Goal: Task Accomplishment & Management: Manage account settings

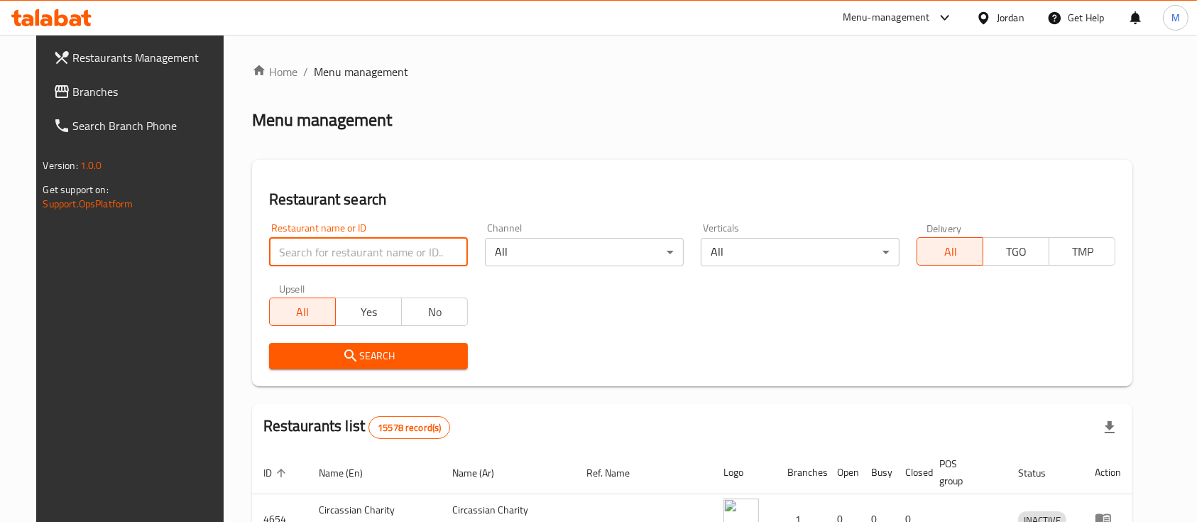
click at [350, 251] on input "search" at bounding box center [368, 252] width 199 height 28
type input "ش"
type input "الأمين"
click button "Search" at bounding box center [368, 356] width 199 height 26
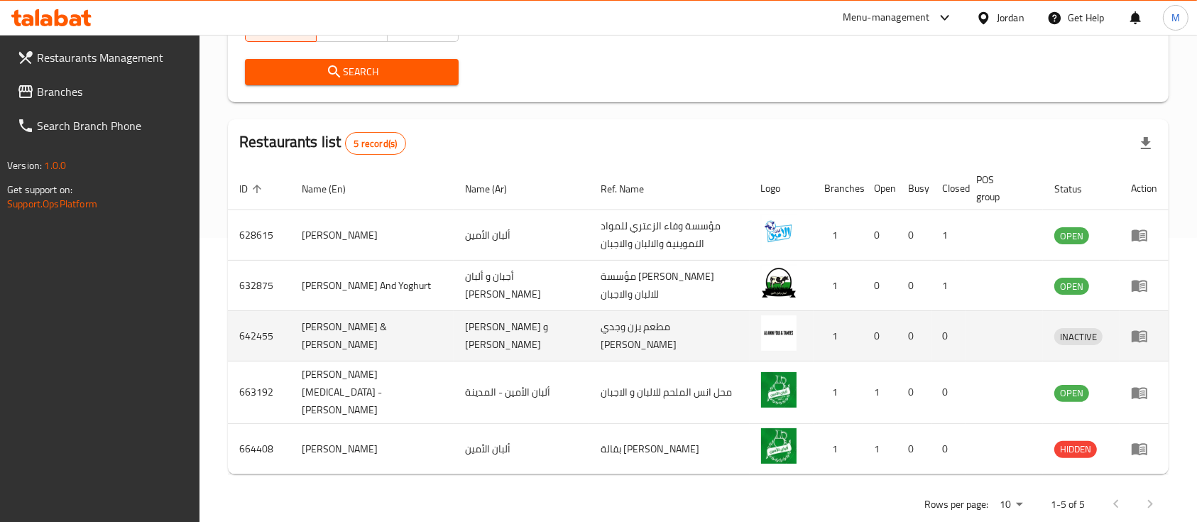
scroll to position [285, 0]
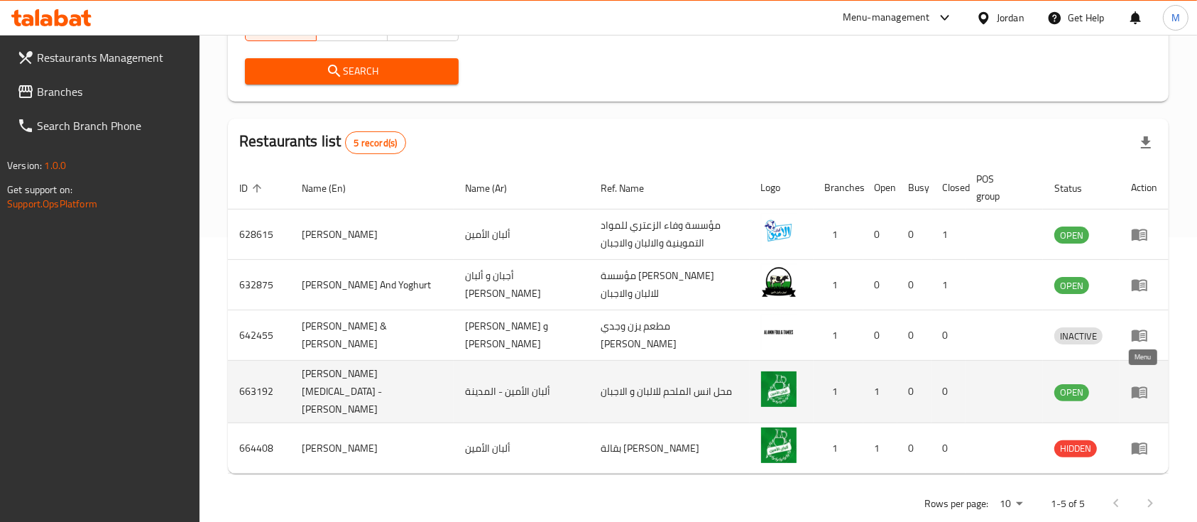
click at [1148, 383] on link "enhanced table" at bounding box center [1144, 391] width 26 height 17
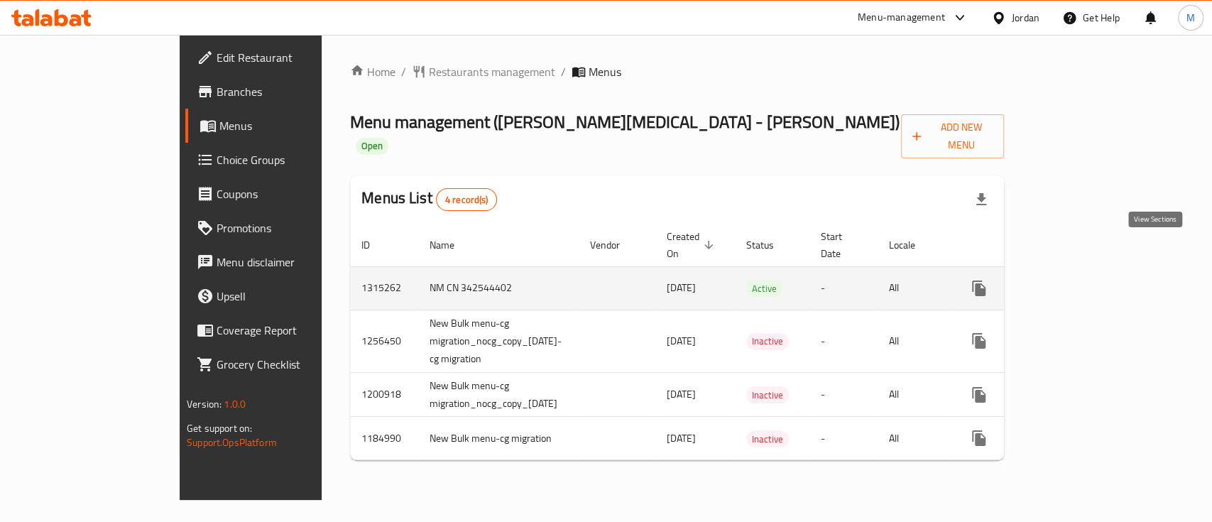
click at [1088, 282] on icon "enhanced table" at bounding box center [1081, 288] width 13 height 13
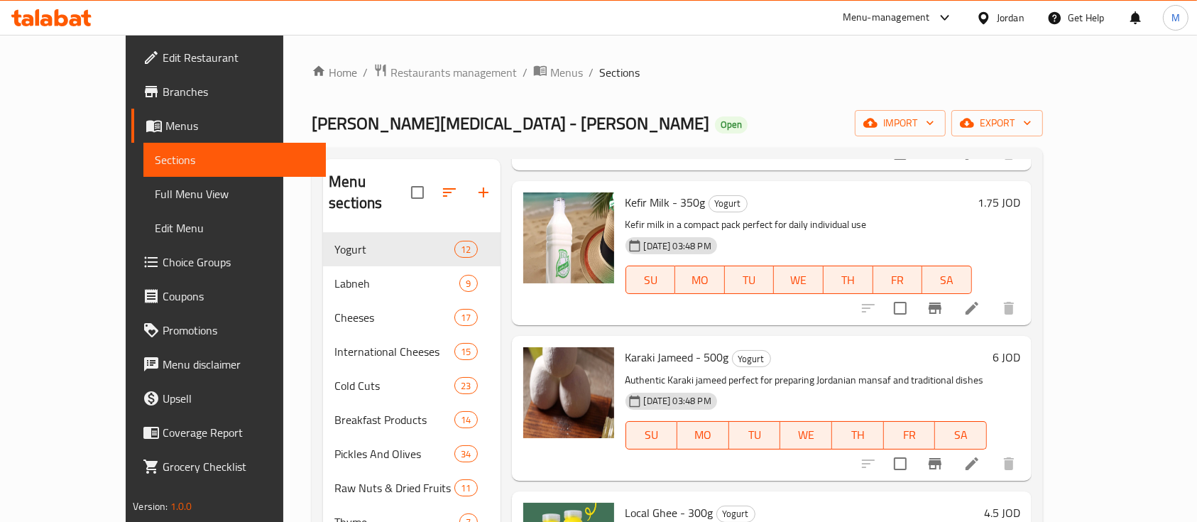
scroll to position [1323, 0]
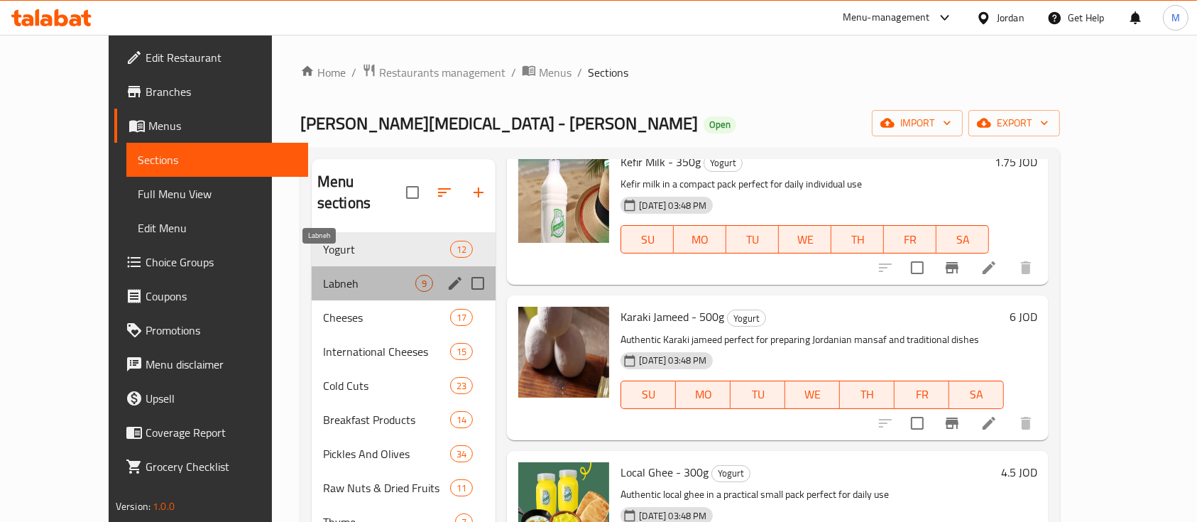
click at [323, 275] on span "Labneh" at bounding box center [369, 283] width 92 height 17
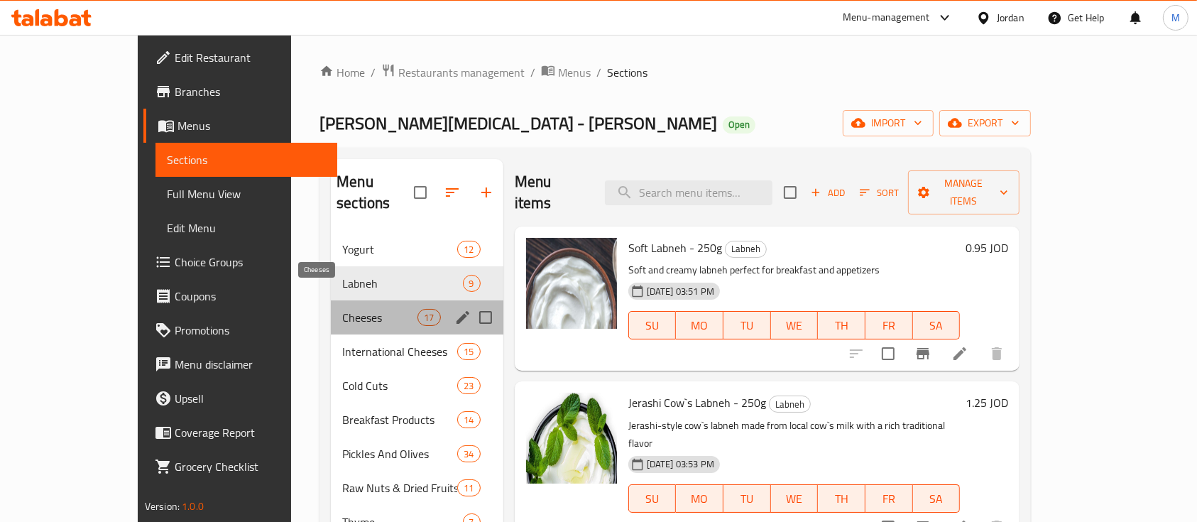
click at [349, 309] on span "Cheeses" at bounding box center [379, 317] width 75 height 17
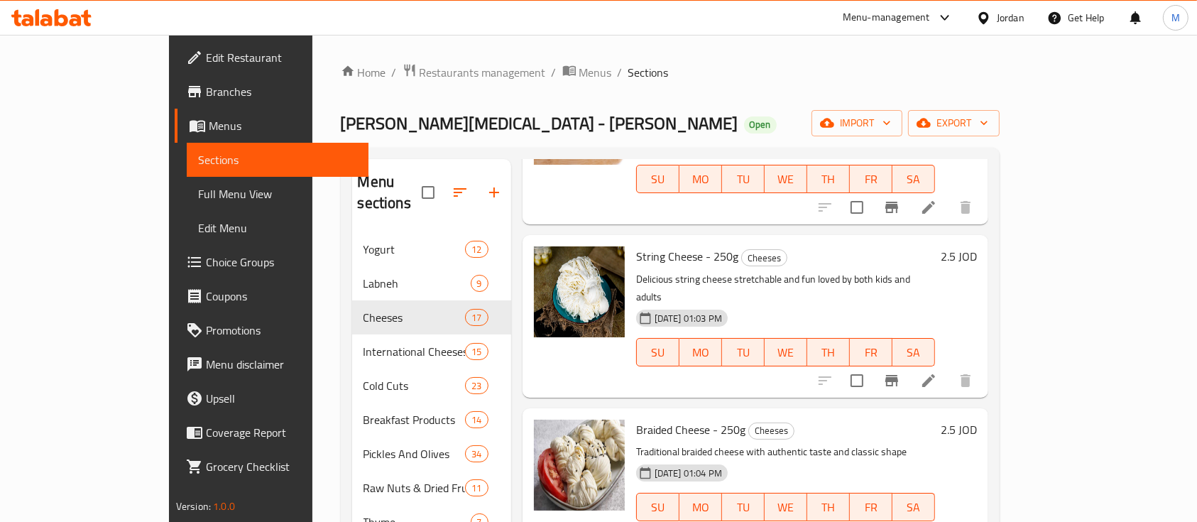
scroll to position [1948, 0]
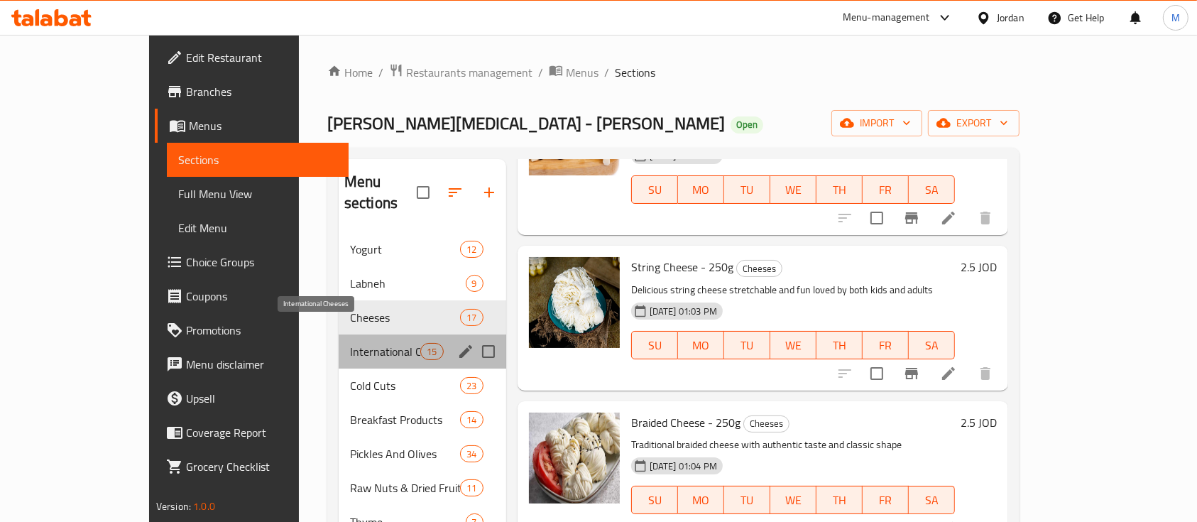
click at [350, 343] on span "International Cheeses" at bounding box center [385, 351] width 71 height 17
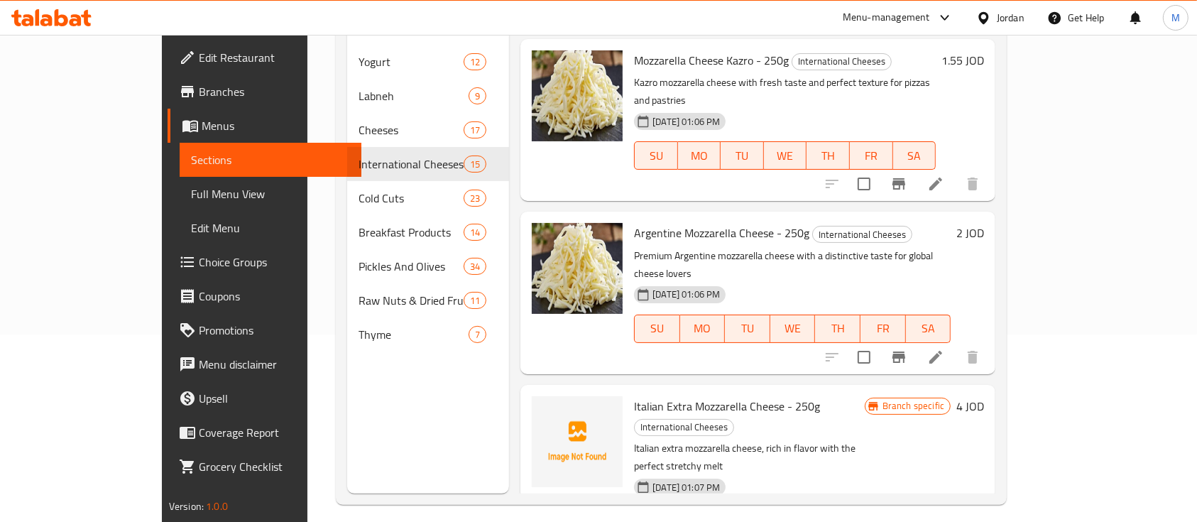
scroll to position [199, 0]
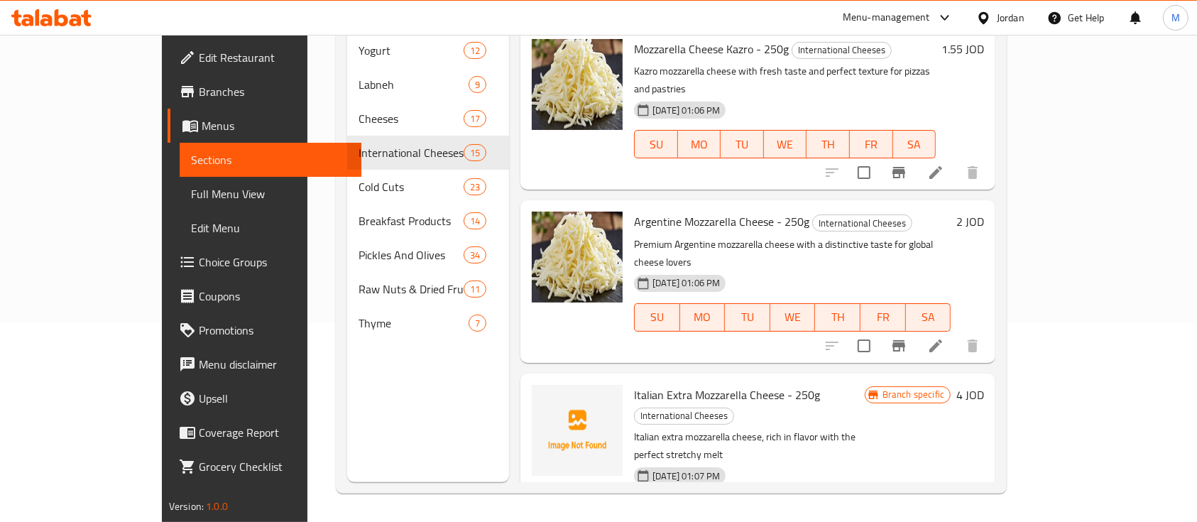
click at [634, 384] on span "Italian Extra Mozzarella Cheese - 250g" at bounding box center [727, 394] width 186 height 21
drag, startPoint x: 652, startPoint y: 337, endPoint x: 741, endPoint y: 346, distance: 89.2
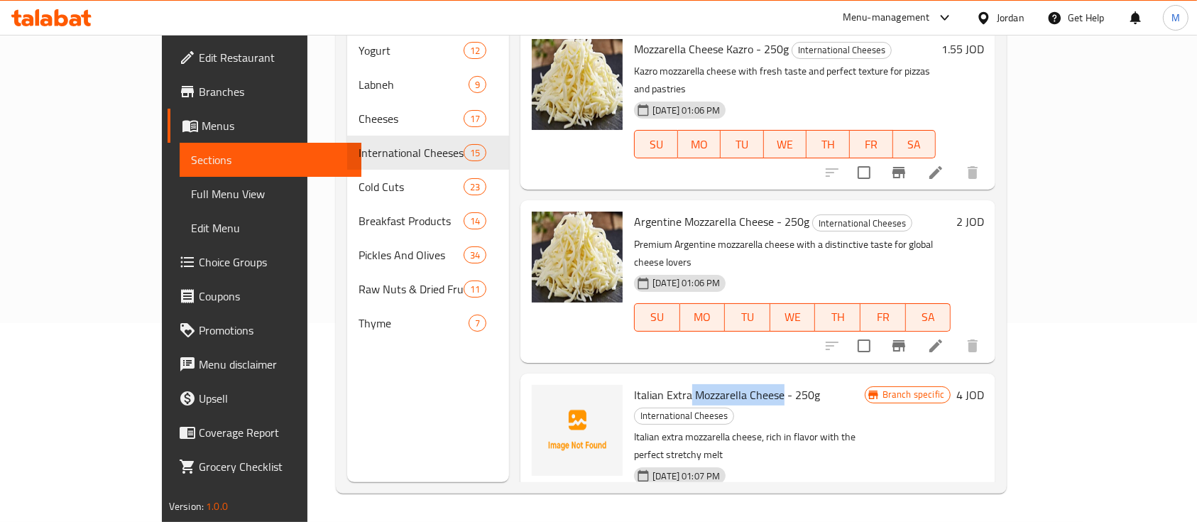
click at [741, 384] on span "Italian Extra Mozzarella Cheese - 250g" at bounding box center [727, 394] width 186 height 21
copy span "Mozzarella Cheese"
click at [543, 396] on icon "upload picture" at bounding box center [551, 404] width 17 height 17
click at [537, 396] on span "upload picture" at bounding box center [551, 404] width 28 height 17
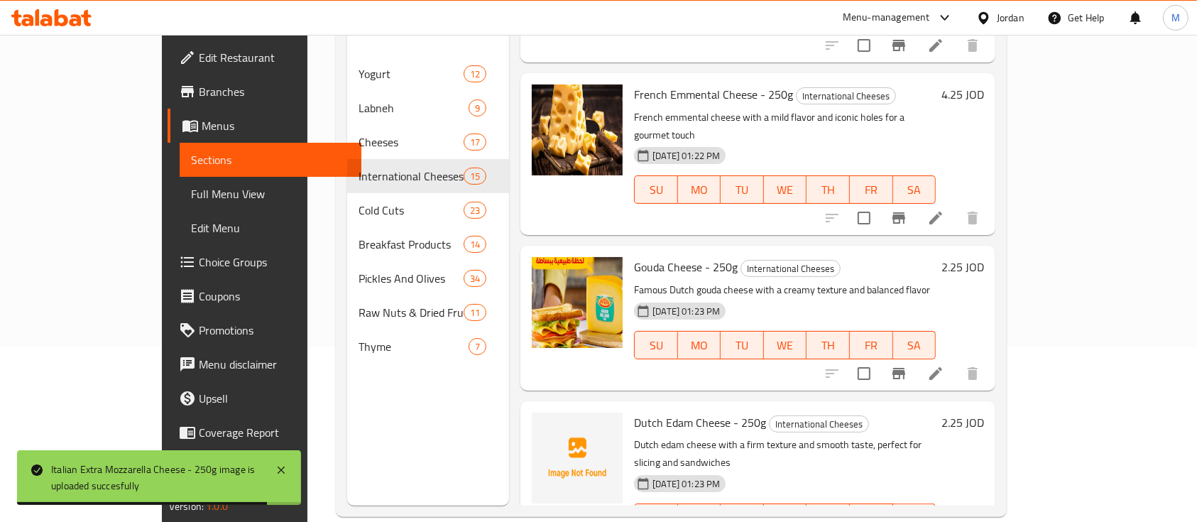
scroll to position [1520, 0]
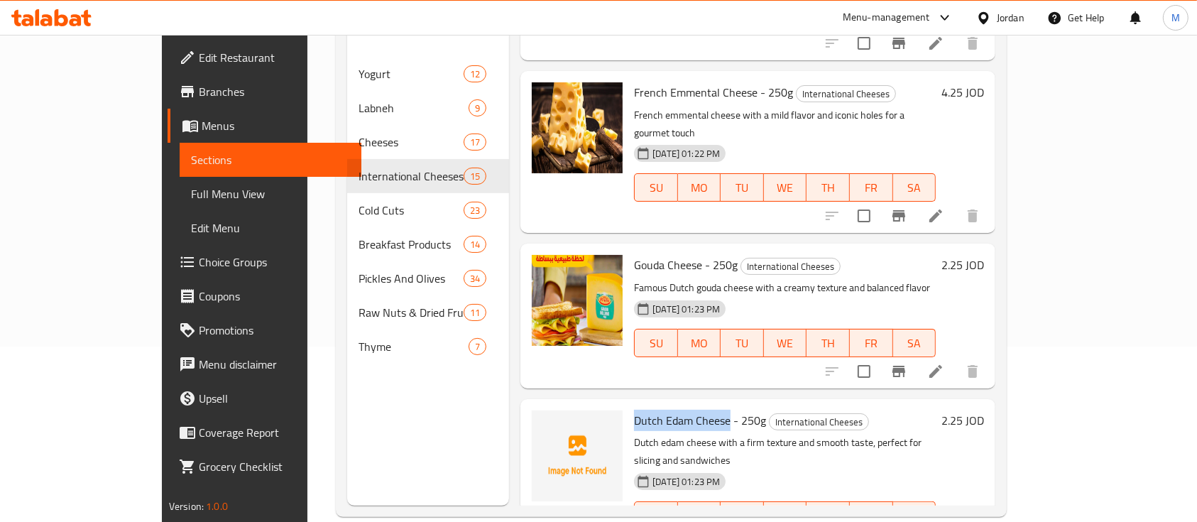
drag, startPoint x: 592, startPoint y: 236, endPoint x: 689, endPoint y: 237, distance: 97.3
click at [689, 405] on div "Dutch Edam Cheese - 250g International Cheeses Dutch edam cheese with a firm te…" at bounding box center [784, 480] width 313 height 151
copy span "Dutch [PERSON_NAME]"
click at [526, 405] on div at bounding box center [577, 480] width 102 height 151
click at [543, 422] on icon "upload picture" at bounding box center [551, 430] width 17 height 17
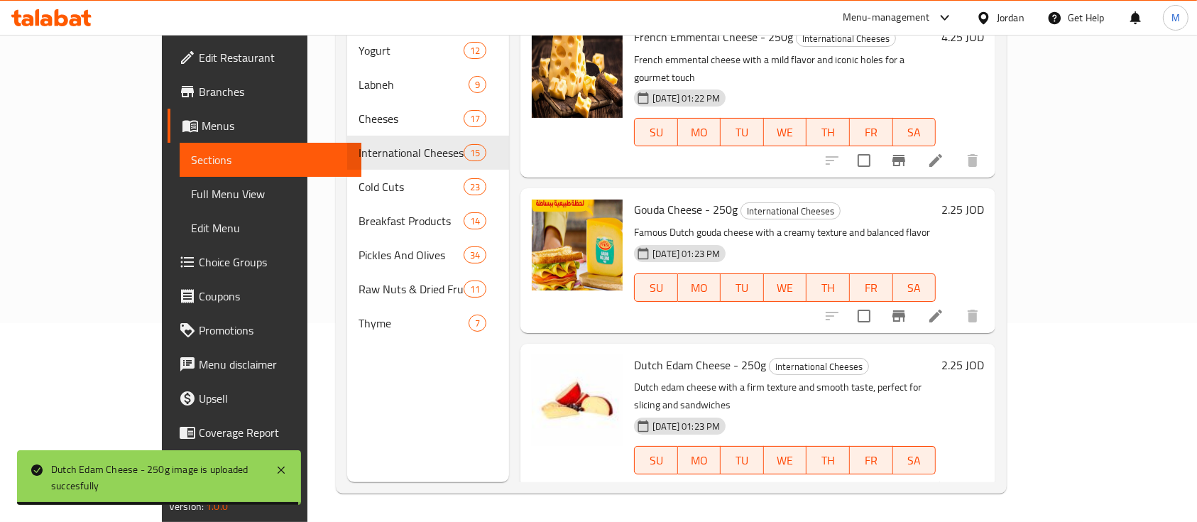
scroll to position [1551, 0]
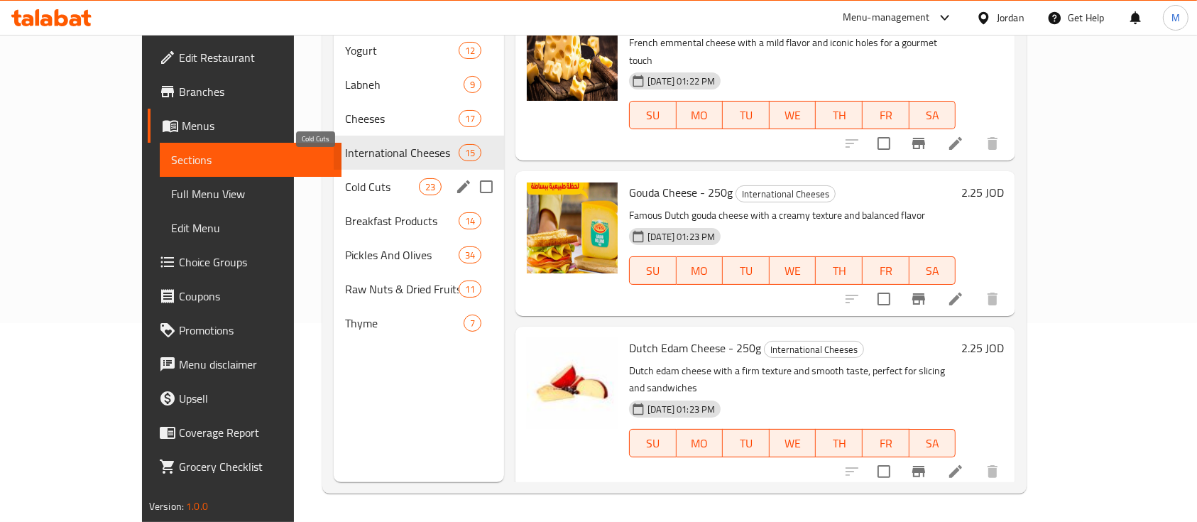
click at [345, 178] on span "Cold Cuts" at bounding box center [382, 186] width 74 height 17
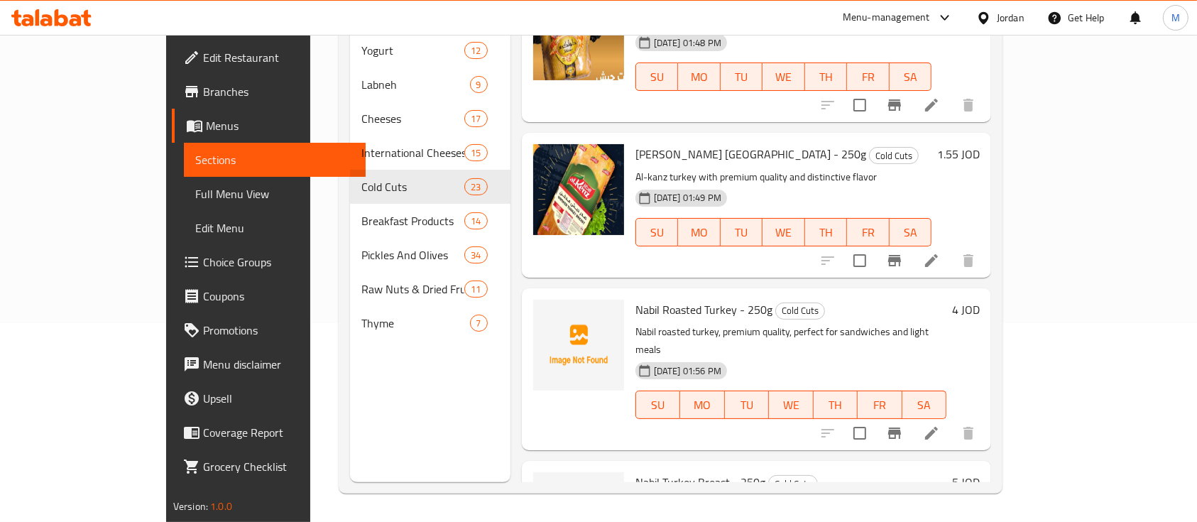
scroll to position [2235, 0]
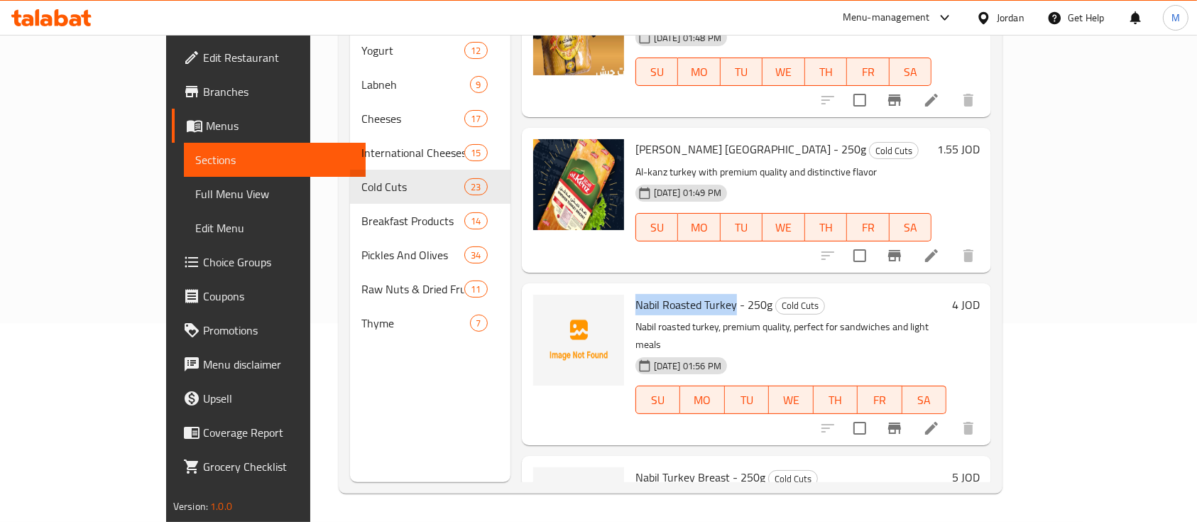
drag, startPoint x: 594, startPoint y: 119, endPoint x: 694, endPoint y: 128, distance: 99.8
click at [694, 294] on span "Nabil Roasted Turkey - 250g" at bounding box center [703, 304] width 137 height 21
copy span "[PERSON_NAME] Roasted Turkey"
click at [546, 307] on icon "upload picture" at bounding box center [553, 313] width 14 height 13
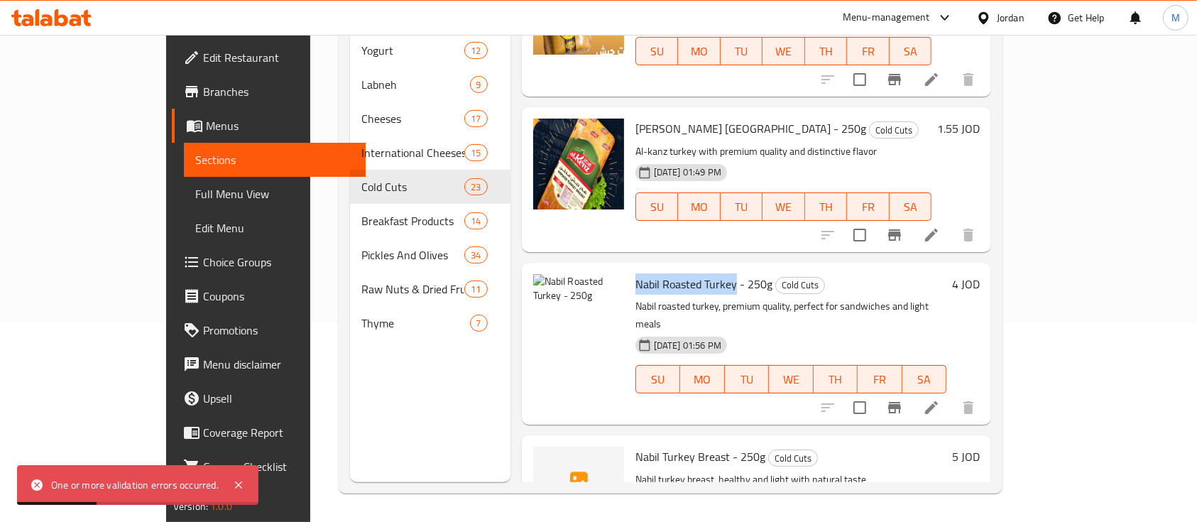
scroll to position [2253, 0]
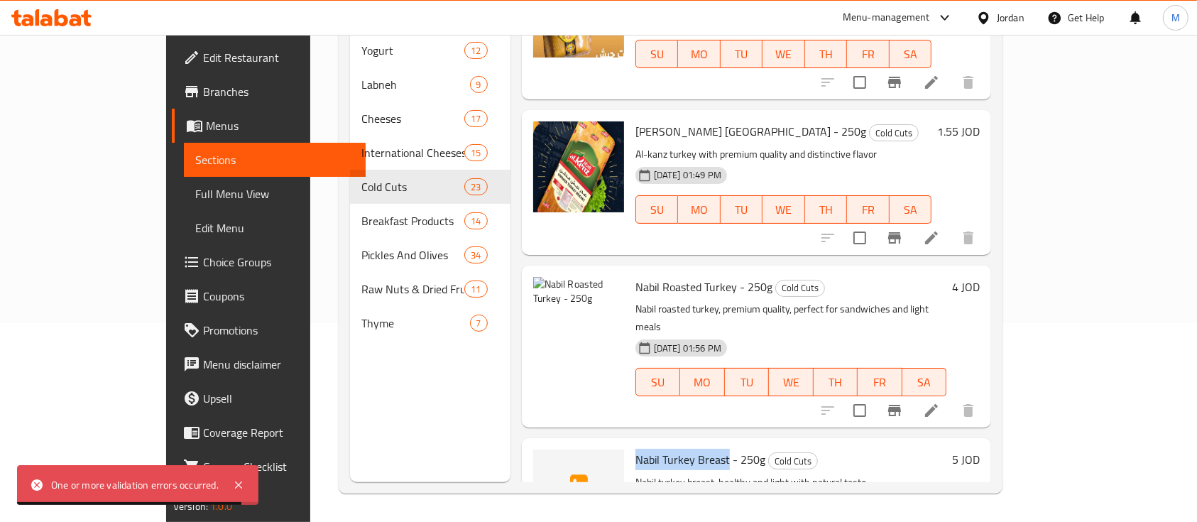
drag, startPoint x: 594, startPoint y: 253, endPoint x: 686, endPoint y: 266, distance: 92.6
click at [686, 444] on div "[PERSON_NAME] Turkey Breast - 250g Cold Cuts [PERSON_NAME] turkey breast, healt…" at bounding box center [791, 510] width 322 height 133
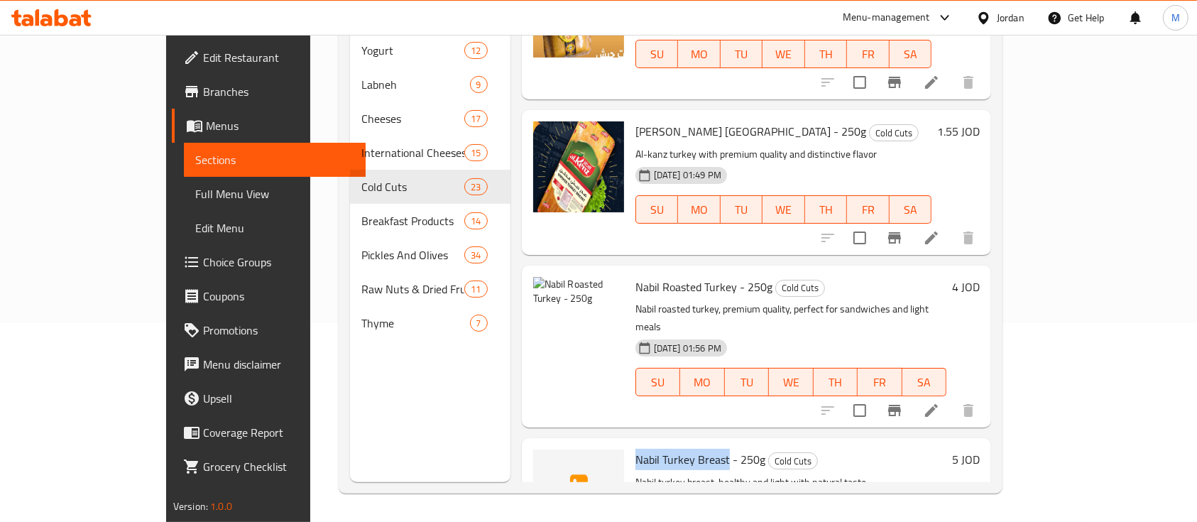
copy span "[PERSON_NAME] Turkey Breast"
click at [590, 288] on span "delete image" at bounding box center [604, 296] width 28 height 17
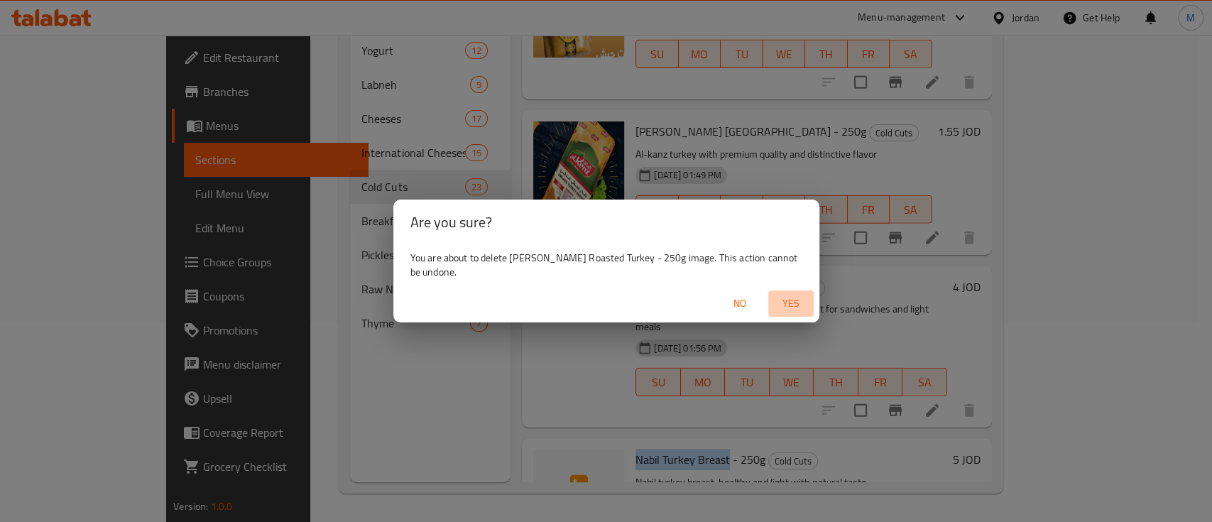
click at [784, 295] on span "Yes" at bounding box center [791, 304] width 34 height 18
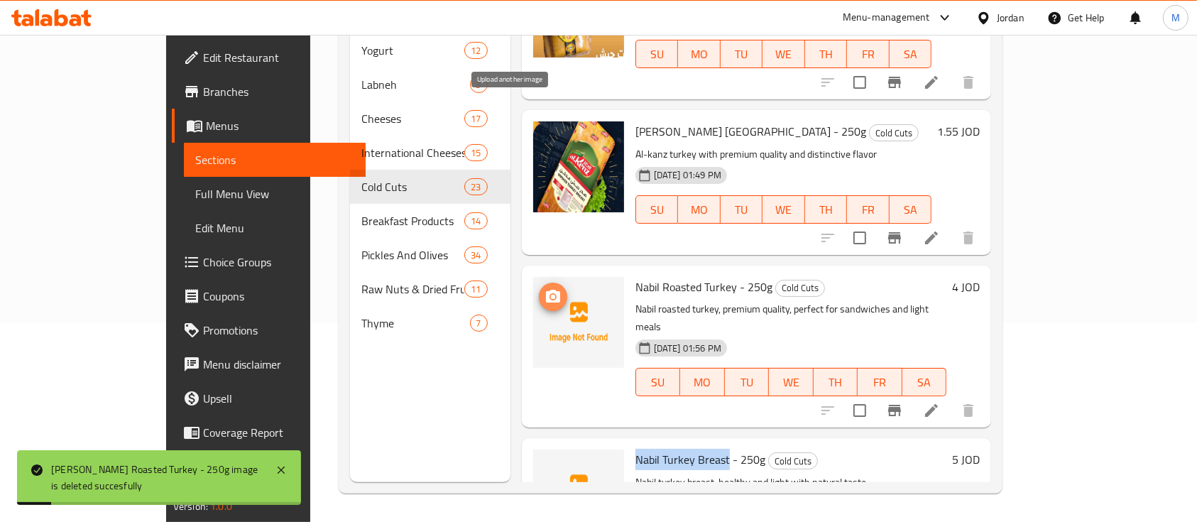
click at [546, 290] on icon "upload picture" at bounding box center [553, 296] width 14 height 13
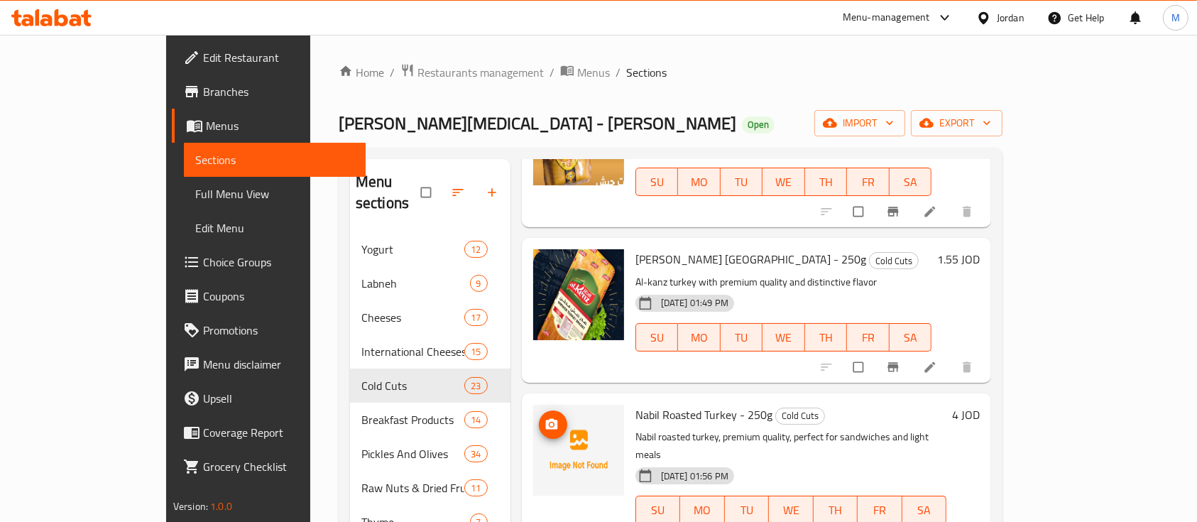
scroll to position [2324, 0]
click at [545, 417] on icon "upload picture" at bounding box center [552, 424] width 14 height 14
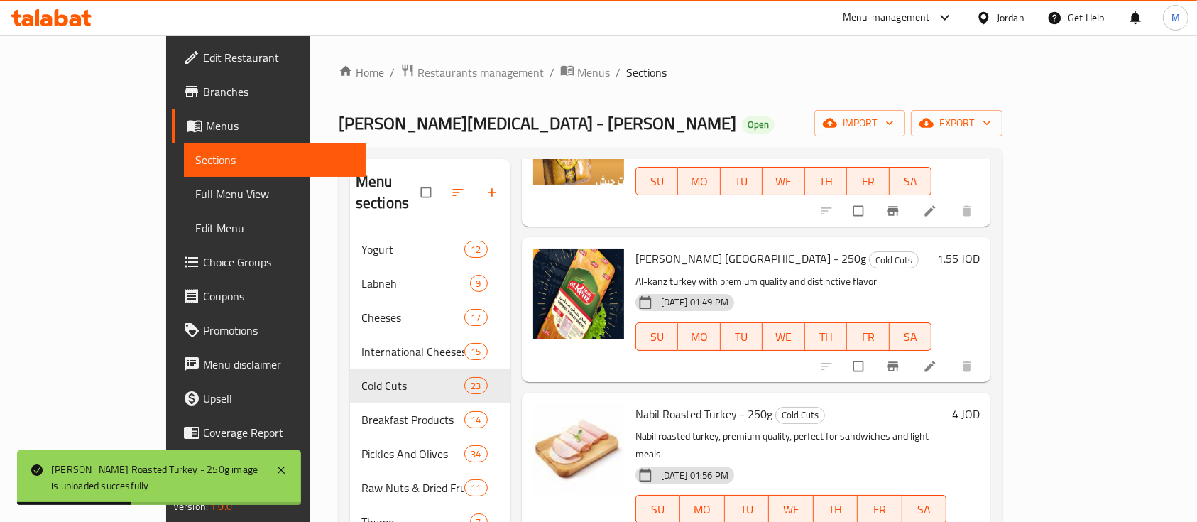
drag, startPoint x: 595, startPoint y: 388, endPoint x: 684, endPoint y: 389, distance: 88.8
copy span "[PERSON_NAME] Turkey Breast"
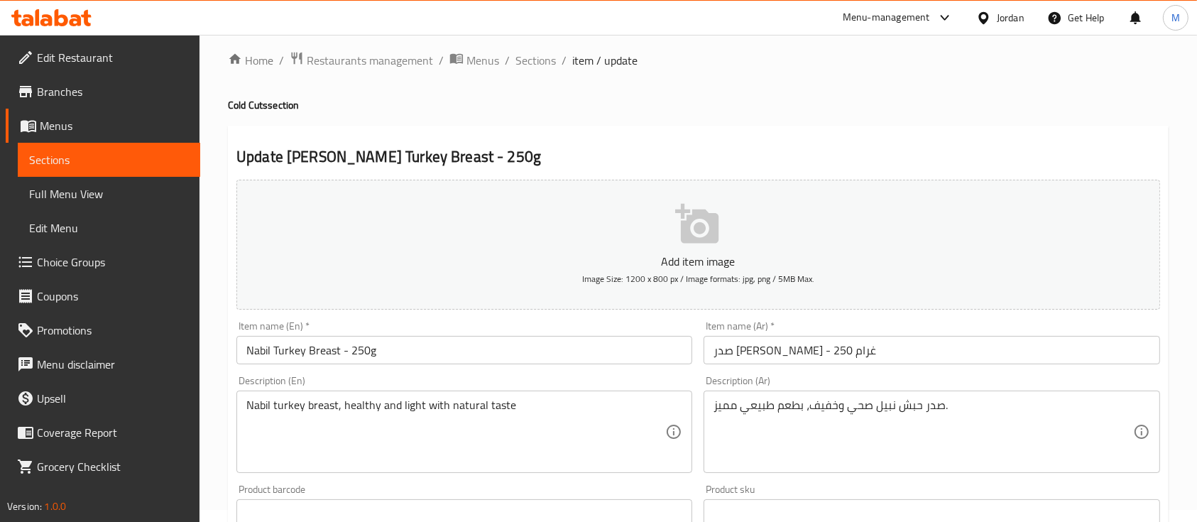
scroll to position [13, 0]
click at [530, 53] on span "Sections" at bounding box center [535, 59] width 40 height 17
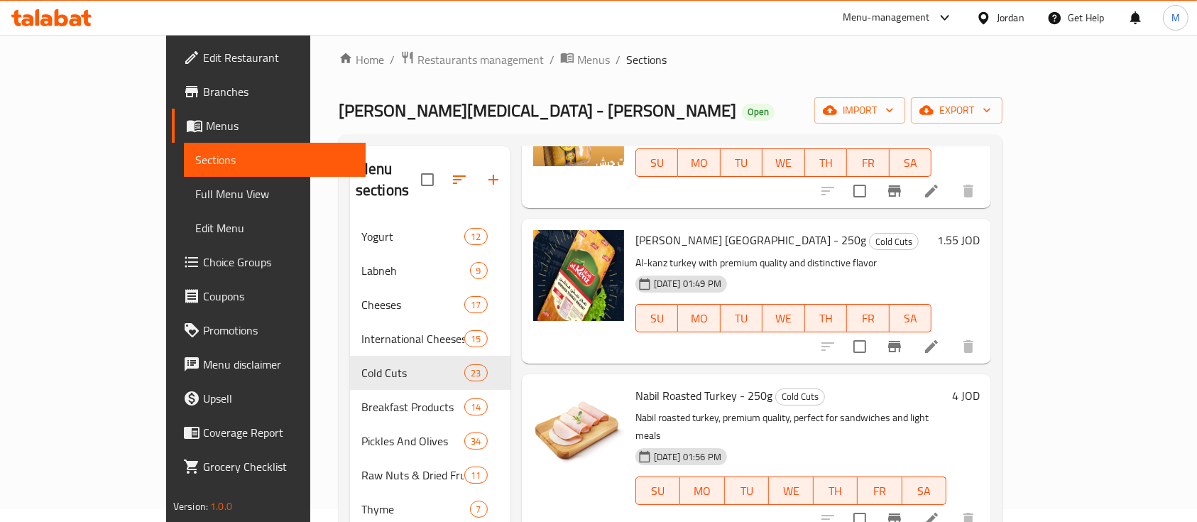
scroll to position [2339, 0]
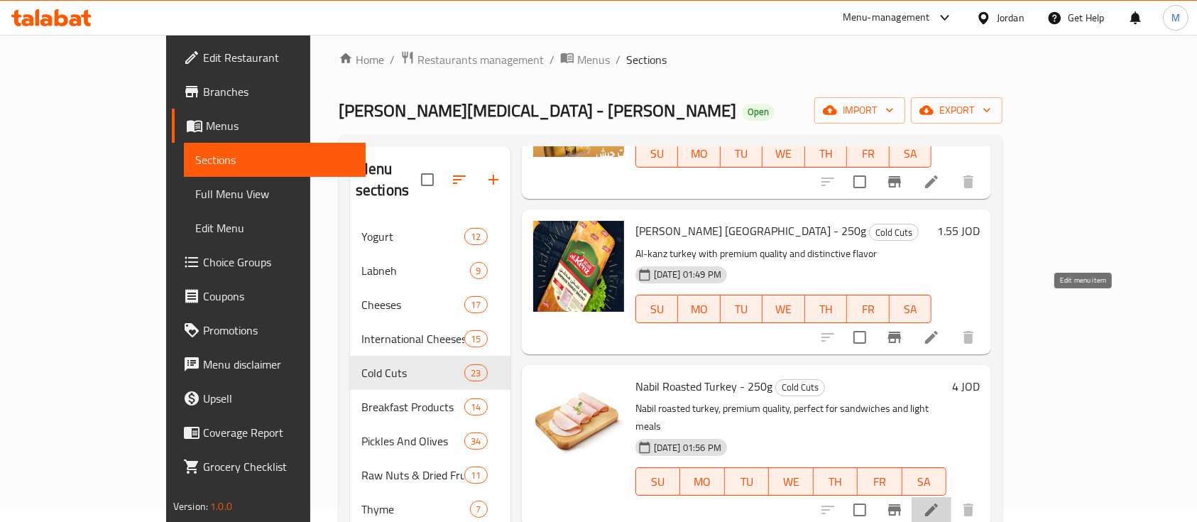
click at [940, 501] on icon at bounding box center [931, 509] width 17 height 17
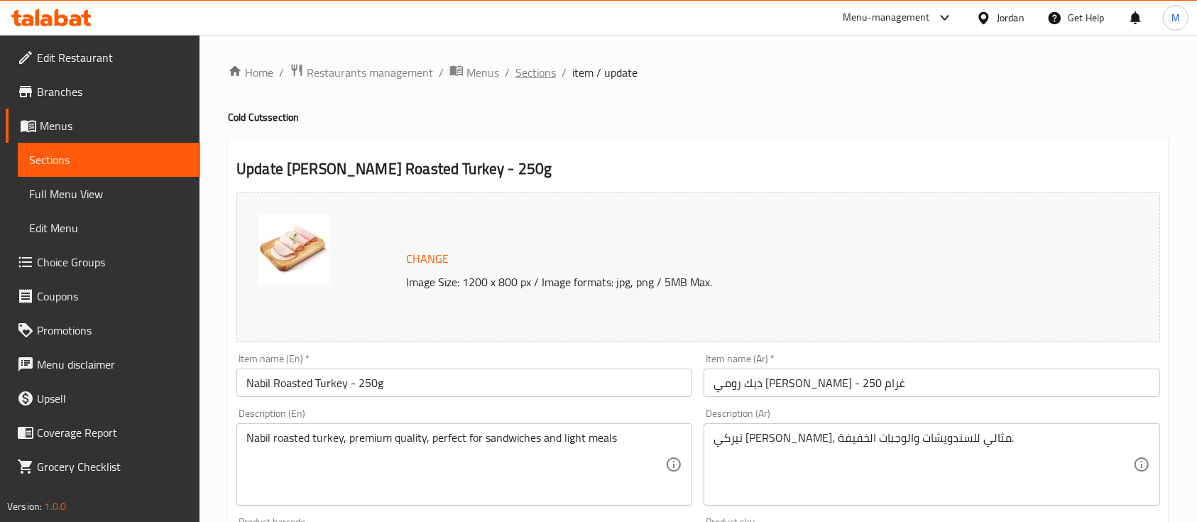
click at [534, 75] on span "Sections" at bounding box center [535, 72] width 40 height 17
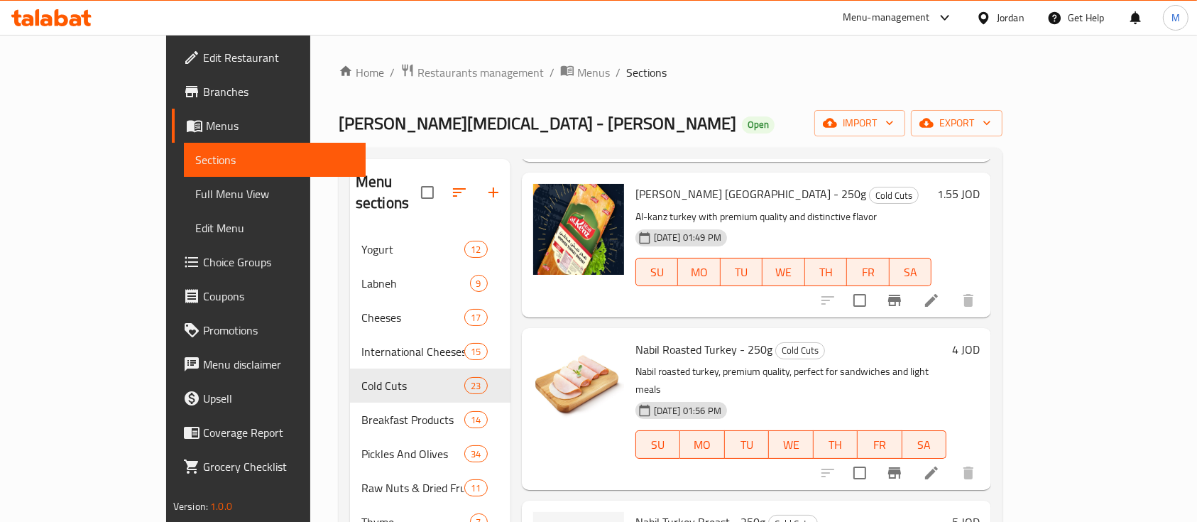
scroll to position [2394, 0]
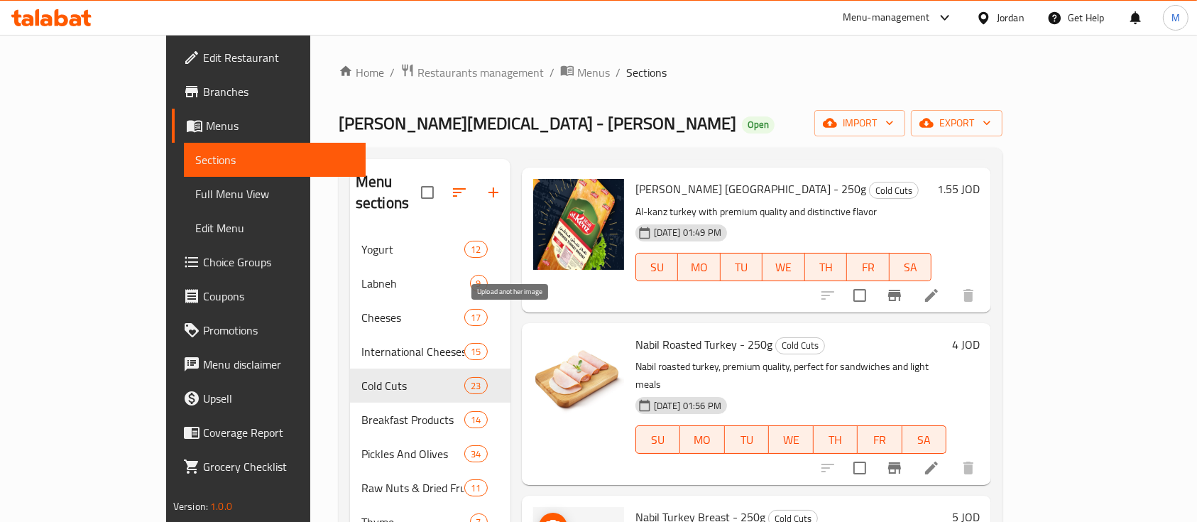
click at [551, 521] on circle "upload picture" at bounding box center [553, 527] width 4 height 4
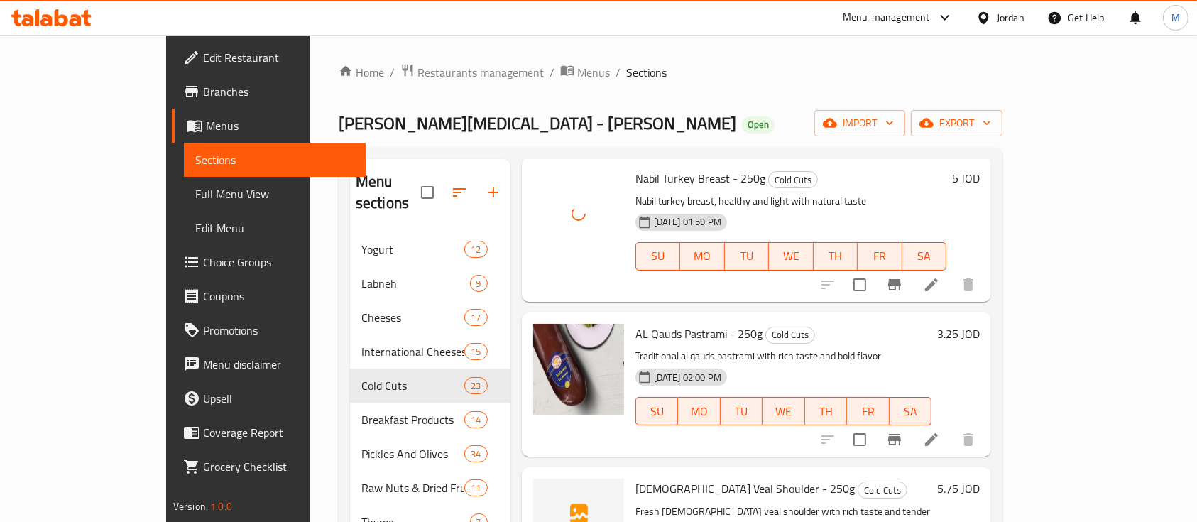
scroll to position [2733, 0]
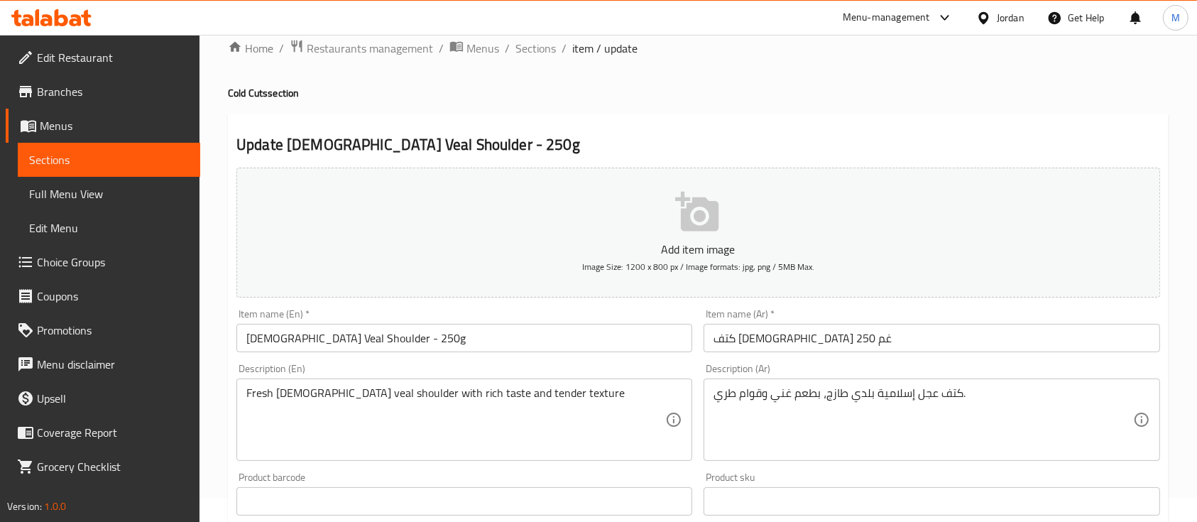
scroll to position [26, 0]
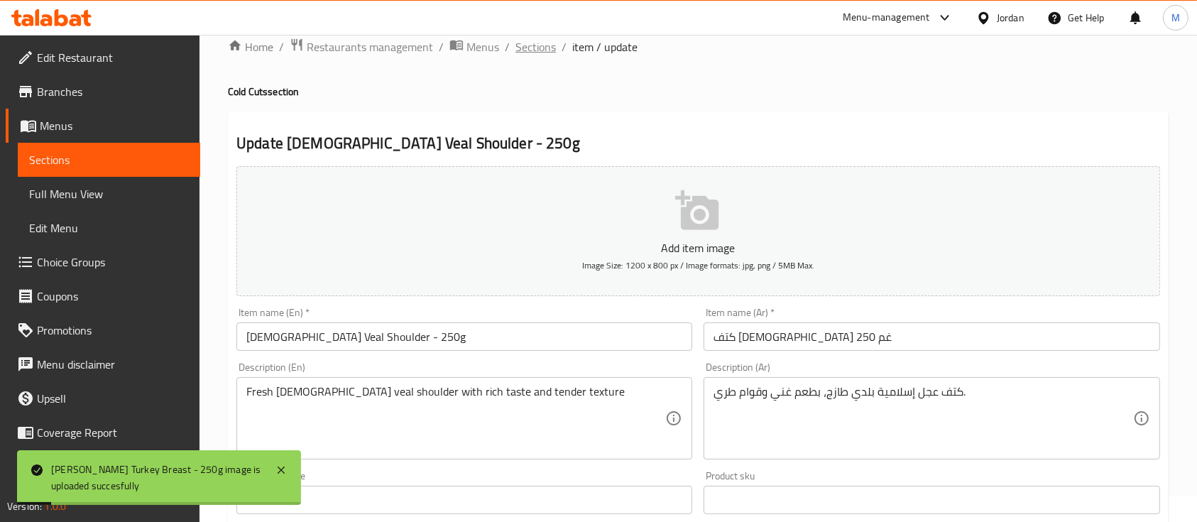
click at [539, 43] on span "Sections" at bounding box center [535, 46] width 40 height 17
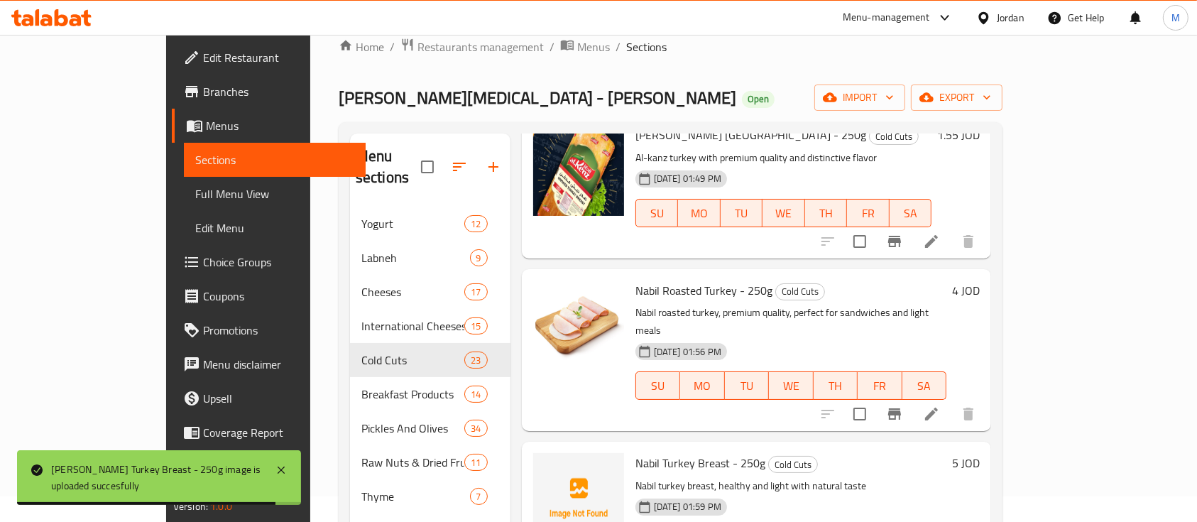
scroll to position [2420, 0]
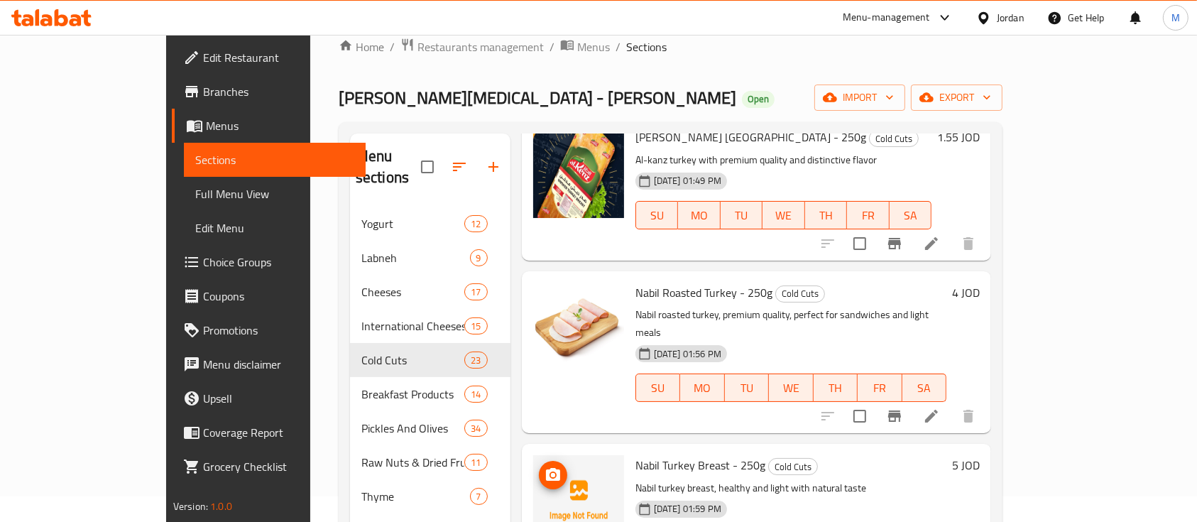
click at [546, 468] on icon "upload picture" at bounding box center [553, 474] width 14 height 13
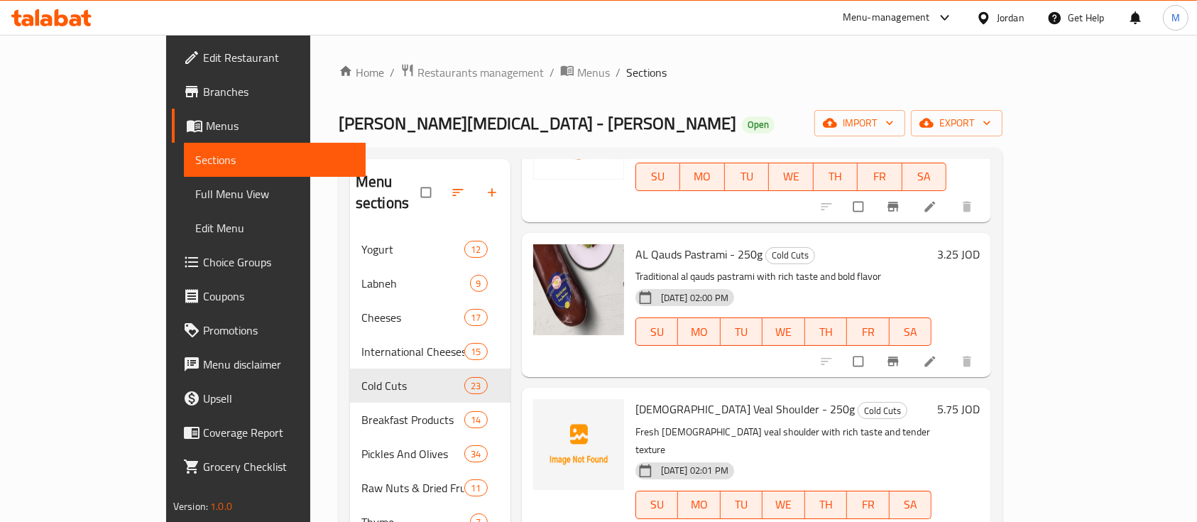
scroll to position [2813, 0]
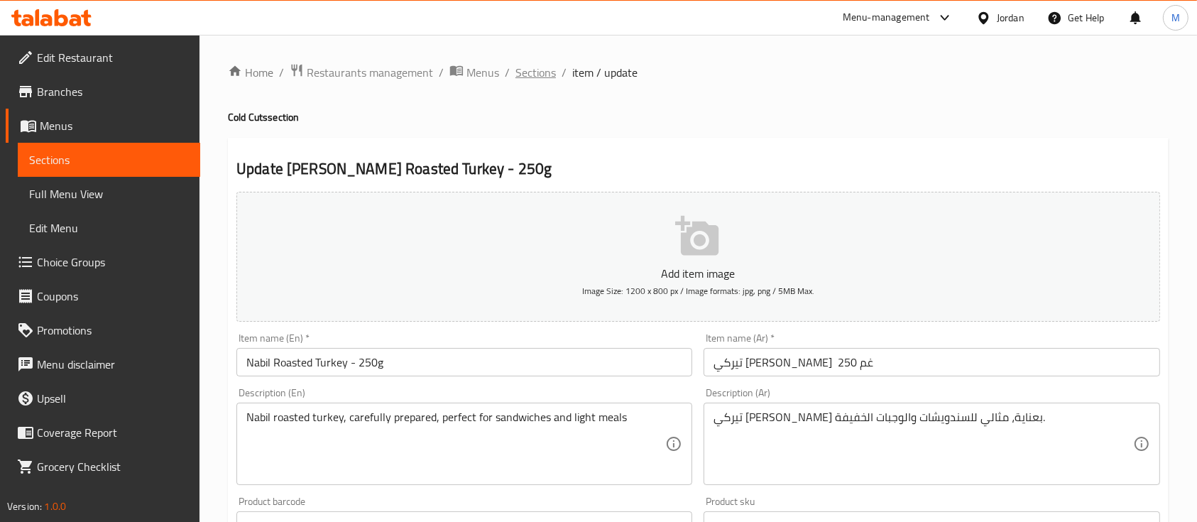
click at [530, 81] on span "Sections" at bounding box center [535, 72] width 40 height 17
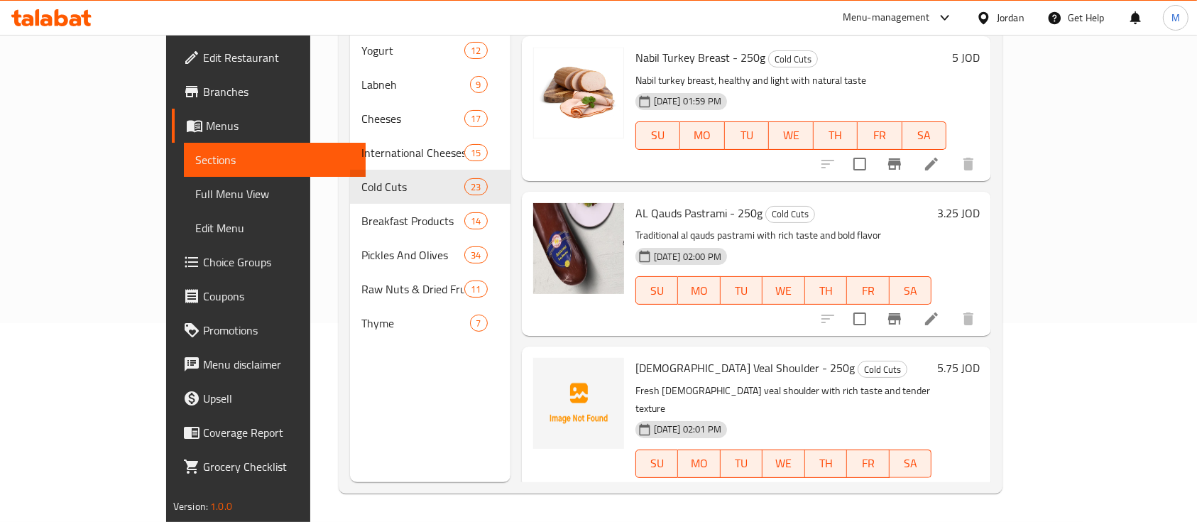
scroll to position [2650, 0]
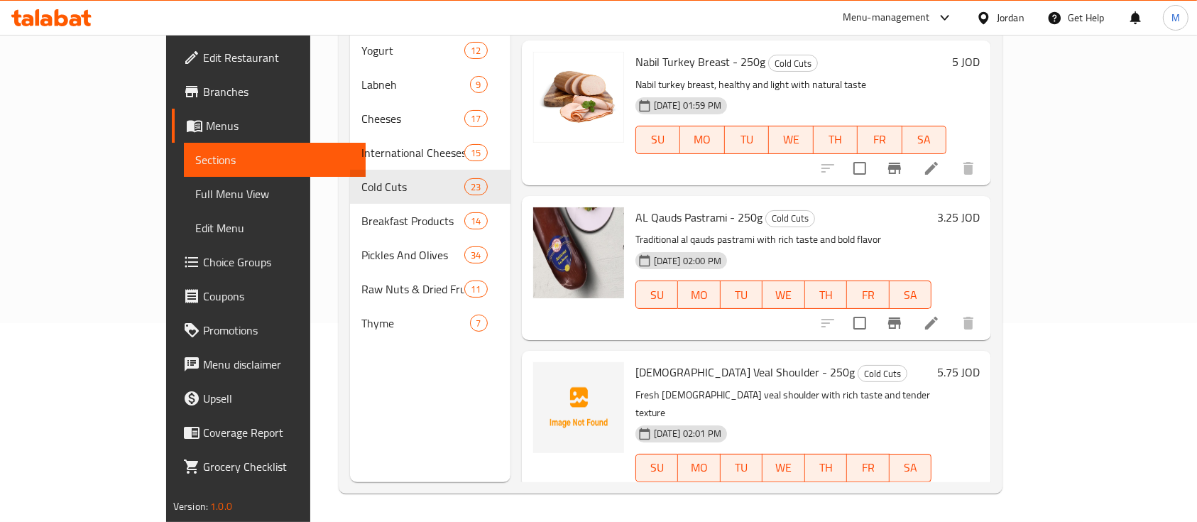
click at [635, 361] on span "[DEMOGRAPHIC_DATA] Veal Shoulder - 250g" at bounding box center [744, 371] width 219 height 21
drag, startPoint x: 628, startPoint y: 168, endPoint x: 694, endPoint y: 173, distance: 66.2
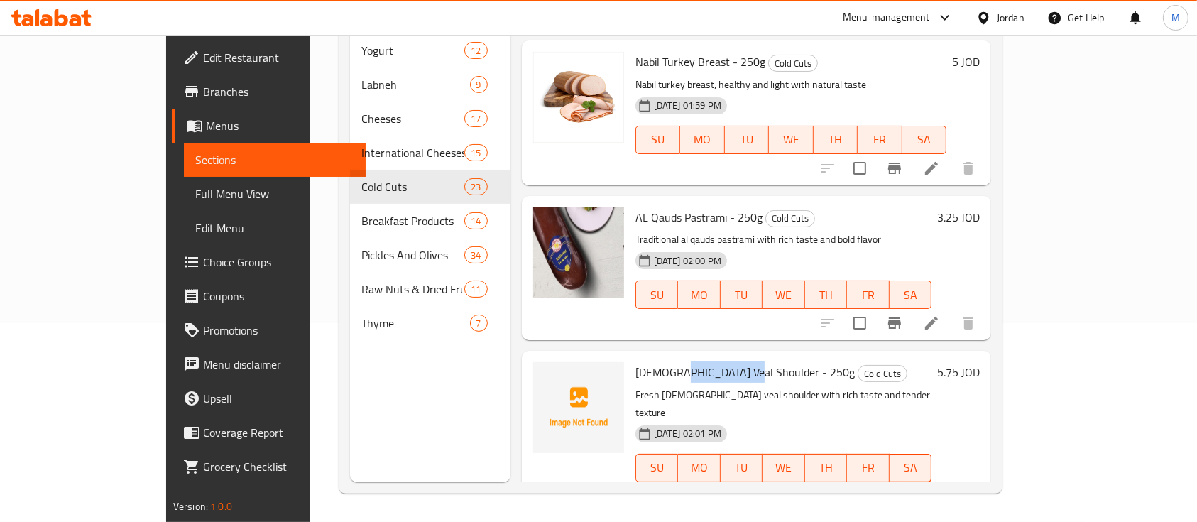
click at [694, 361] on span "[DEMOGRAPHIC_DATA] Veal Shoulder - 250g" at bounding box center [744, 371] width 219 height 21
copy span "Veal Shoulder"
click at [798, 386] on p "Fresh [DEMOGRAPHIC_DATA] veal shoulder with rich taste and tender texture" at bounding box center [783, 403] width 296 height 35
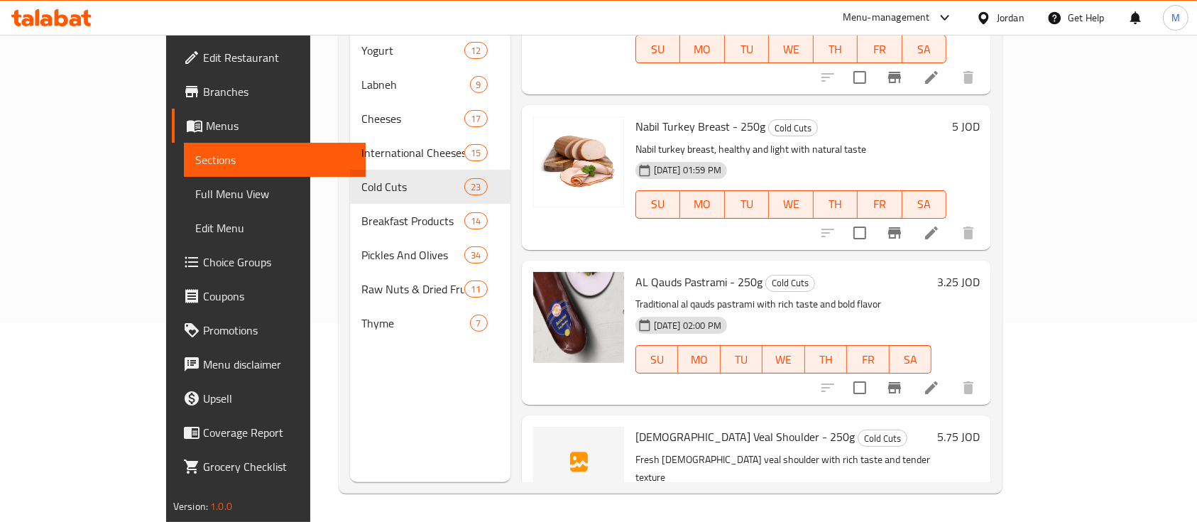
scroll to position [2583, 0]
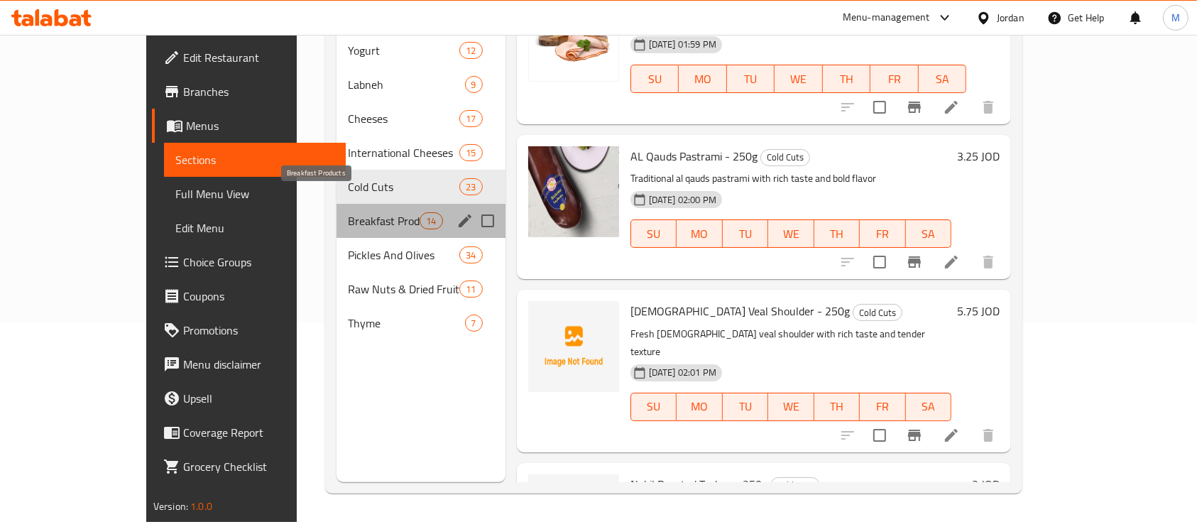
click at [350, 212] on span "Breakfast Products" at bounding box center [384, 220] width 72 height 17
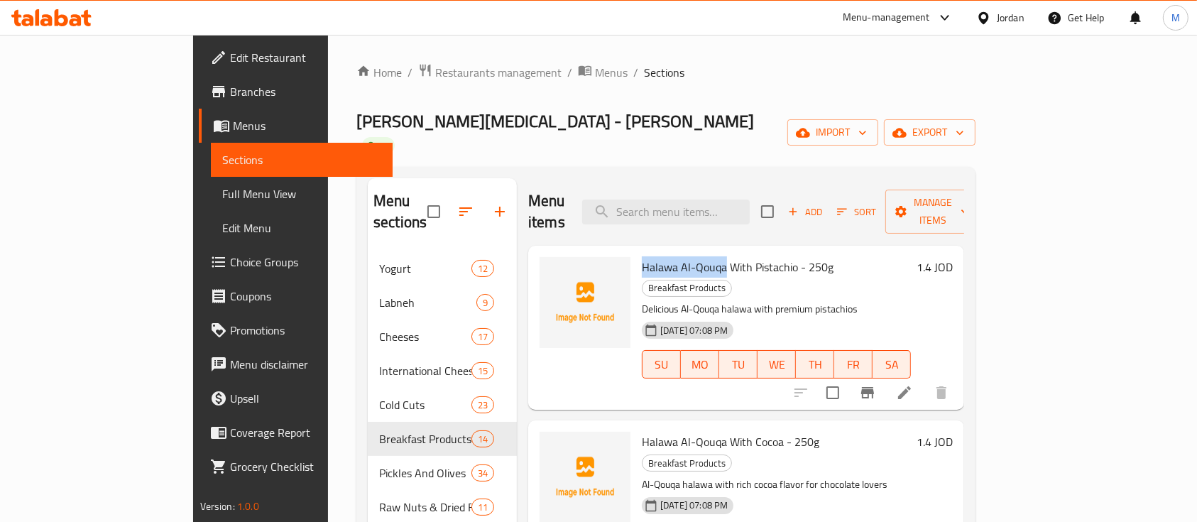
drag, startPoint x: 595, startPoint y: 229, endPoint x: 676, endPoint y: 222, distance: 81.2
click at [676, 256] on span "Halawa Al-Qouqa With Pistachio - 250g" at bounding box center [738, 266] width 192 height 21
copy span "Halawa Al-Qouqa"
click at [642, 256] on span "Halawa Al-Qouqa With Pistachio - 250g" at bounding box center [738, 266] width 192 height 21
drag, startPoint x: 594, startPoint y: 222, endPoint x: 753, endPoint y: 231, distance: 158.6
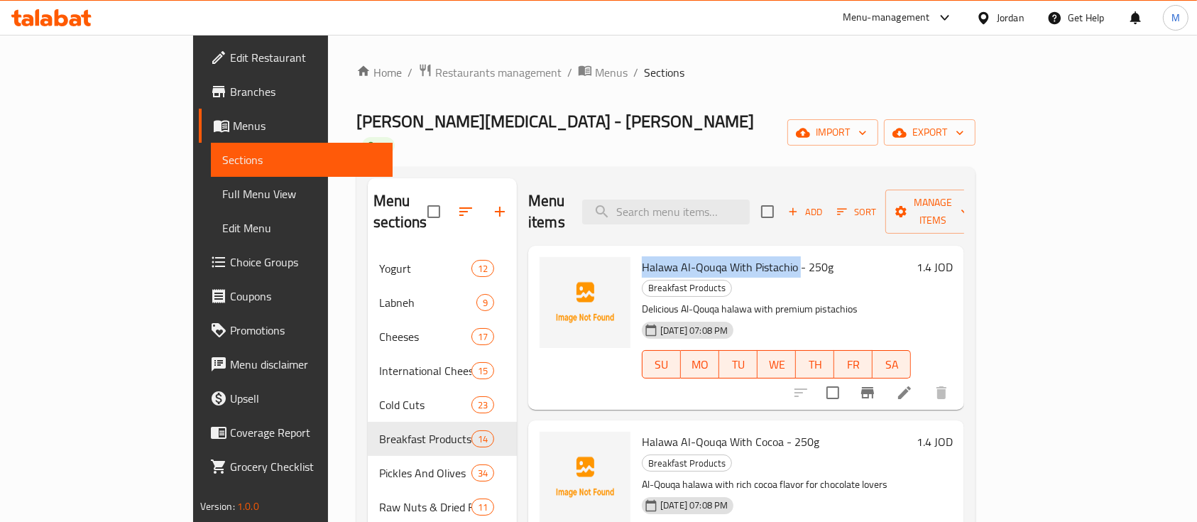
click at [753, 256] on span "Halawa Al-Qouqa With Pistachio - 250g" at bounding box center [738, 266] width 192 height 21
copy span "Halawa Al-Qouqa With Pistachio"
click at [642, 431] on span "Halawa Al-Qouqa With Cocoa - 250g" at bounding box center [730, 441] width 177 height 21
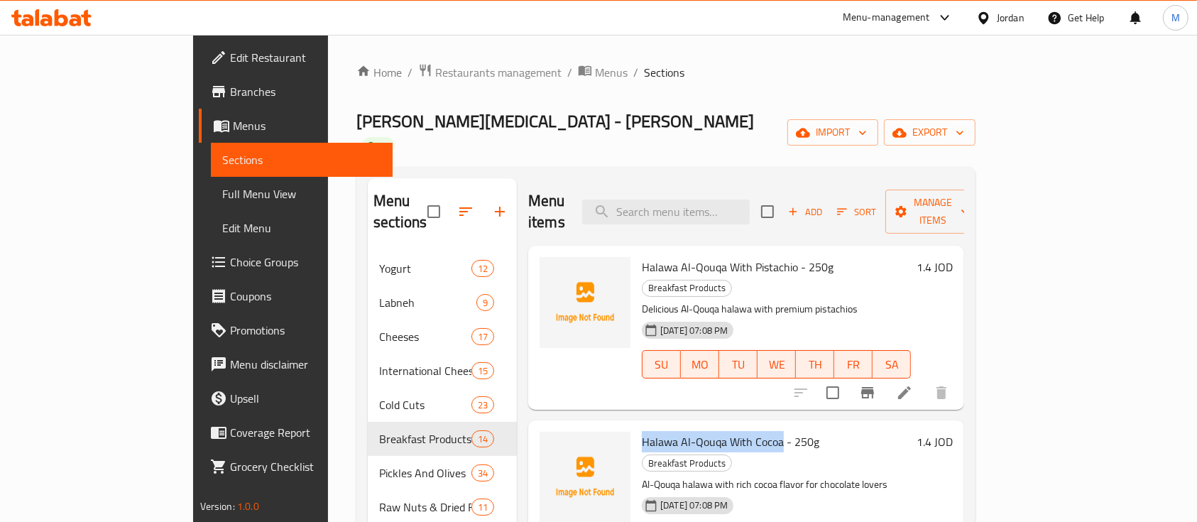
copy span "Halawa Al-Qouqa With Cocoa"
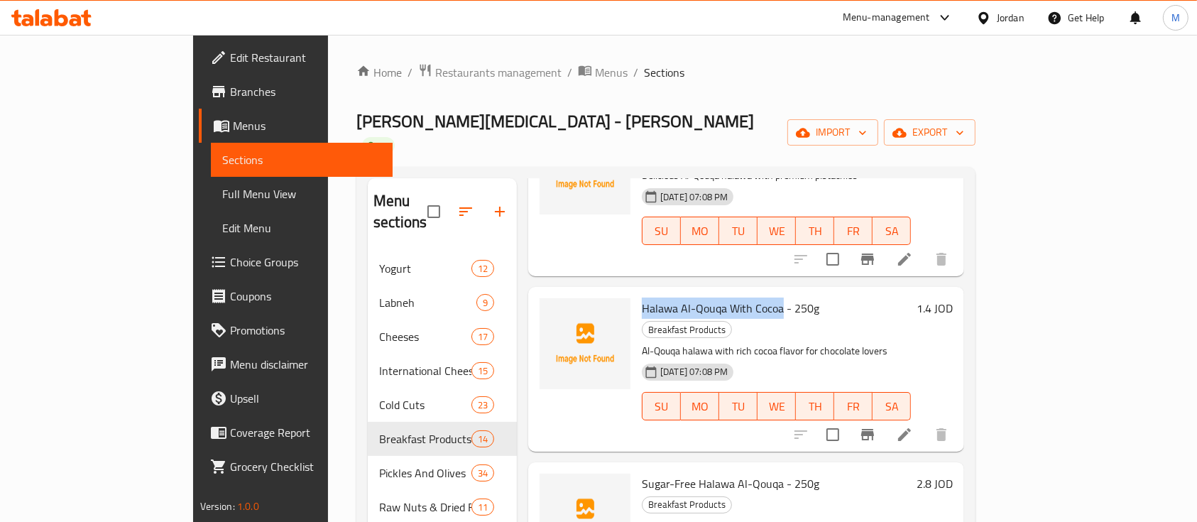
scroll to position [146, 0]
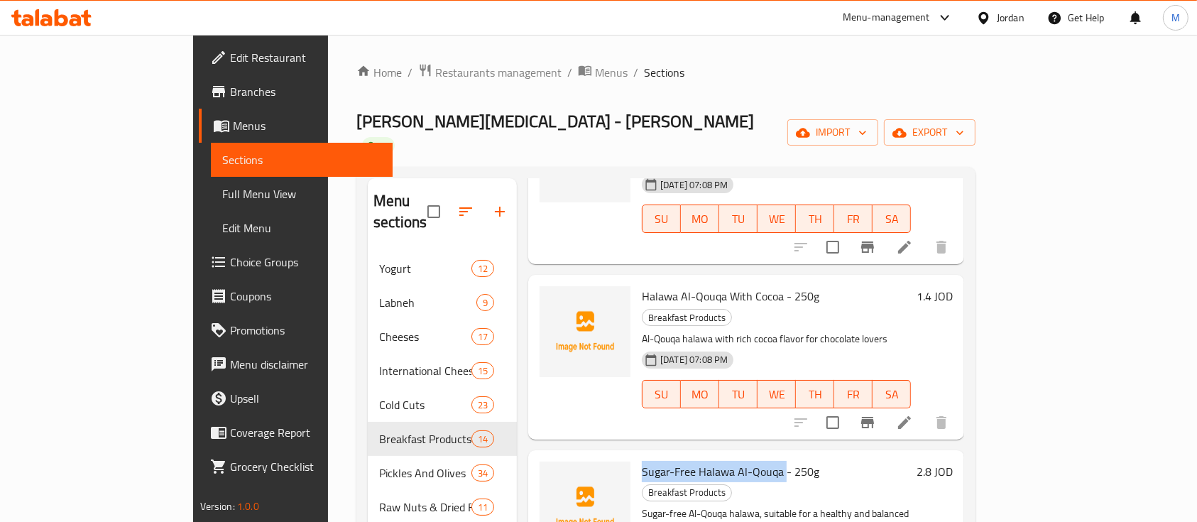
drag, startPoint x: 595, startPoint y: 392, endPoint x: 738, endPoint y: 395, distance: 142.7
click at [738, 461] on span "Sugar-Free Halawa Al-Qouqa - 250g" at bounding box center [730, 471] width 177 height 21
copy span "Sugar-Free Halawa Al-Qouqa"
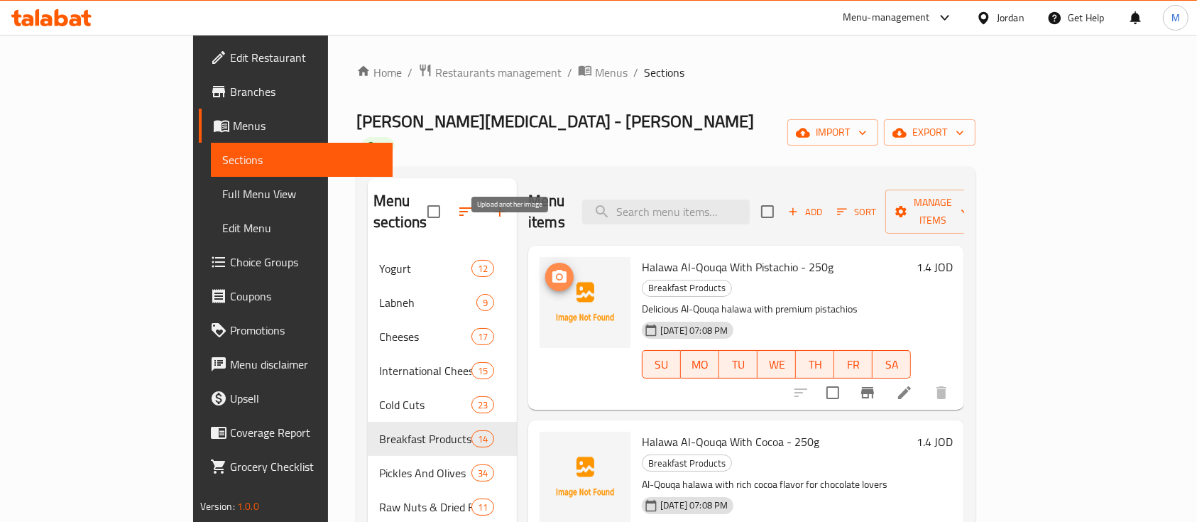
click at [551, 268] on icon "upload picture" at bounding box center [559, 276] width 17 height 17
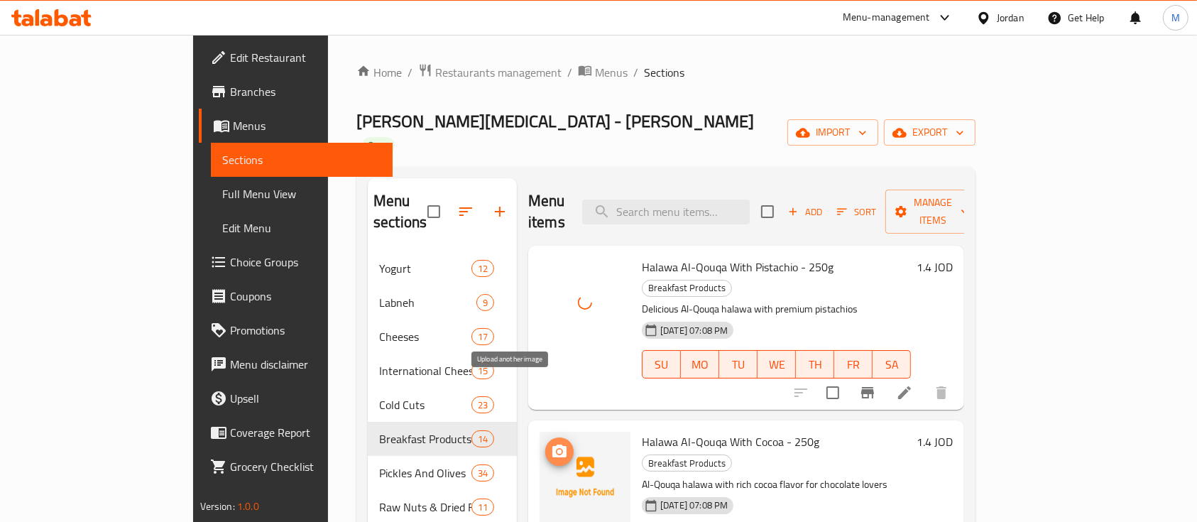
click at [545, 437] on button "upload picture" at bounding box center [559, 451] width 28 height 28
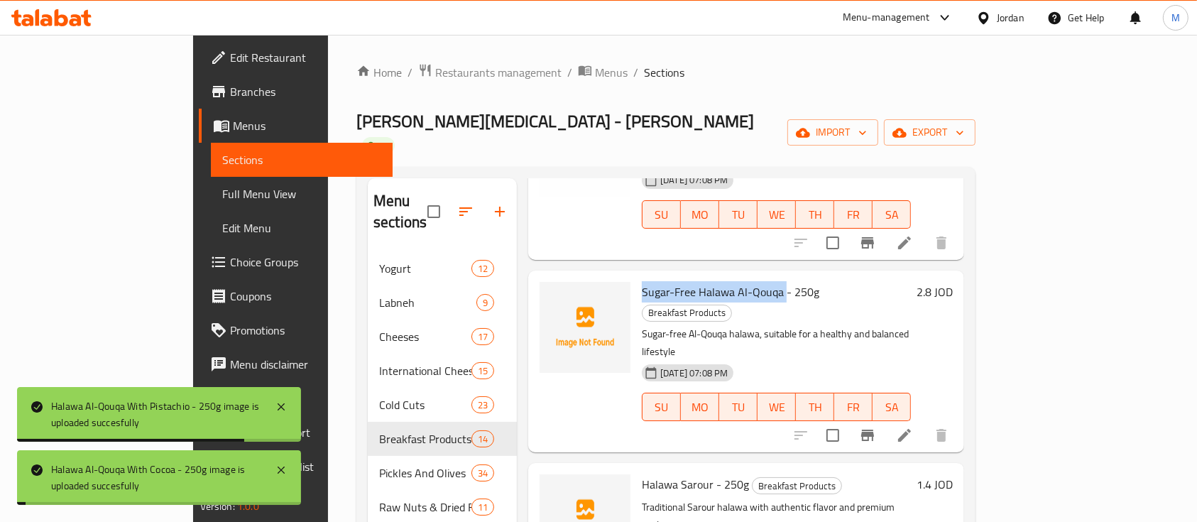
scroll to position [327, 0]
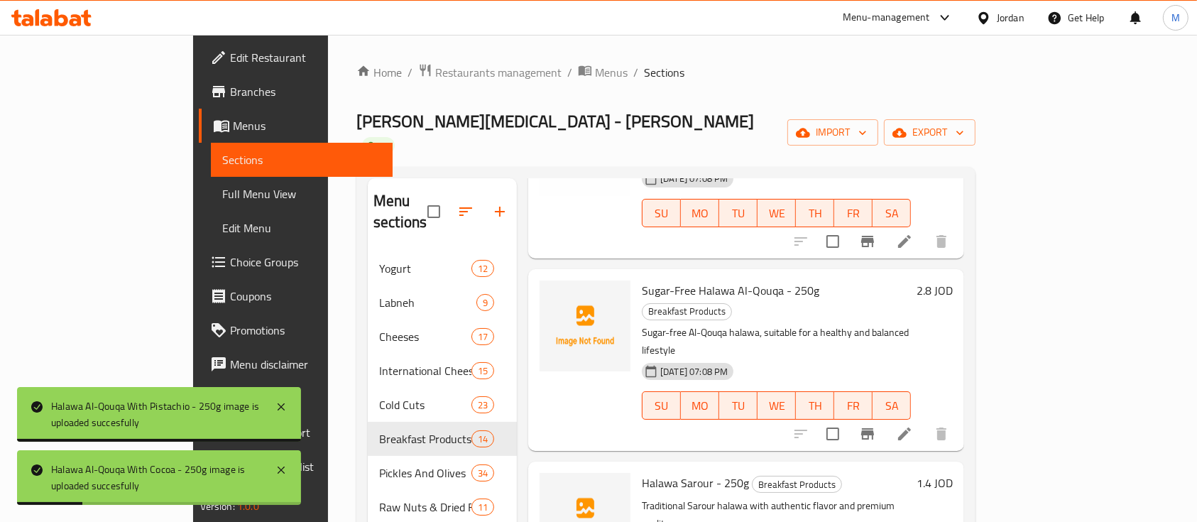
click at [835, 473] on h6 "Halawa Sarour - 250g Breakfast Products" at bounding box center [776, 483] width 269 height 20
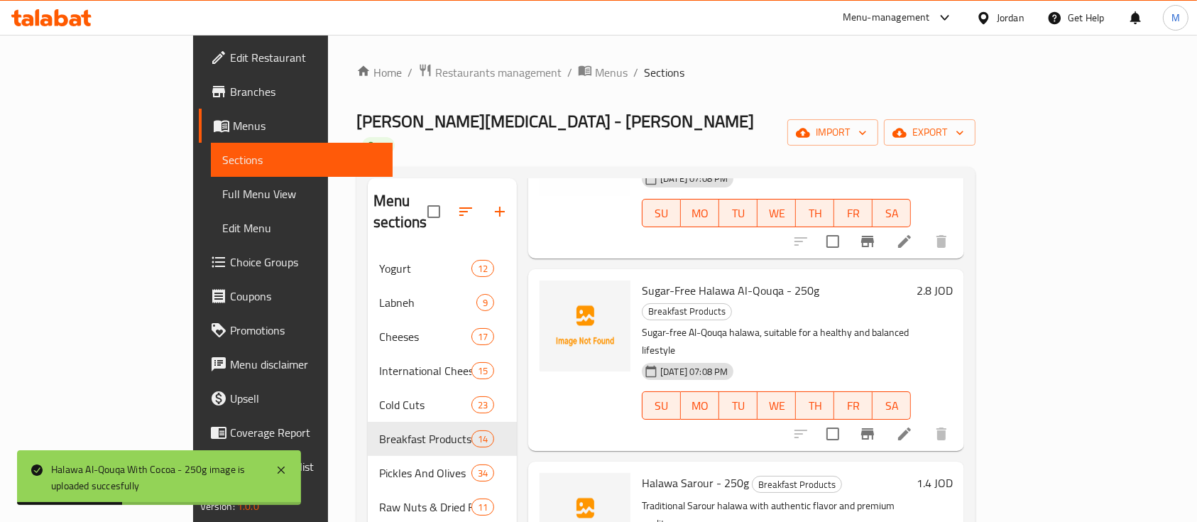
scroll to position [310, 0]
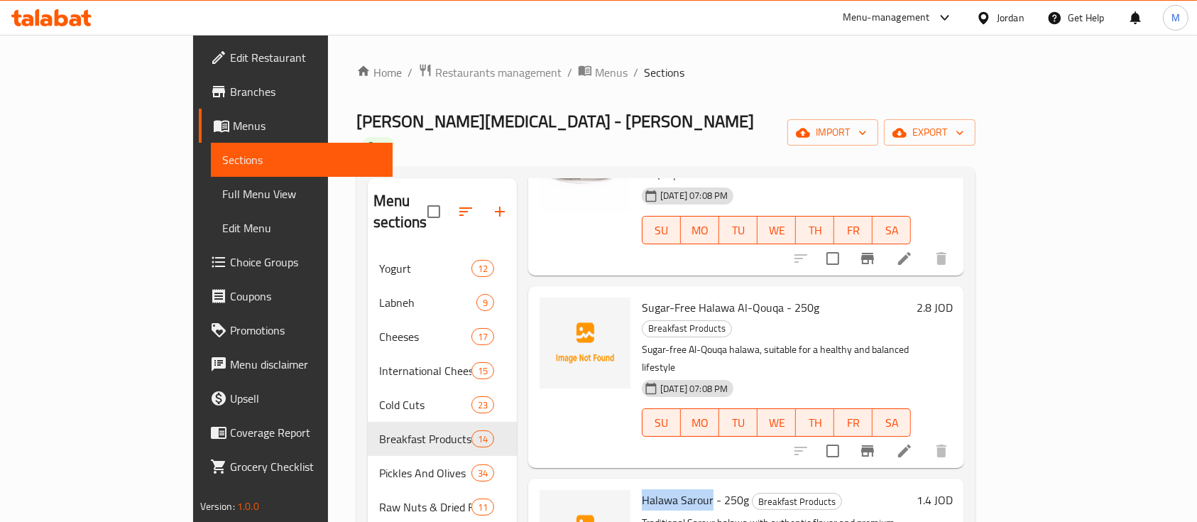
drag, startPoint x: 594, startPoint y: 379, endPoint x: 665, endPoint y: 384, distance: 70.5
click at [665, 489] on span "Halawa Sarour - 250g" at bounding box center [695, 499] width 107 height 21
click at [552, 503] on icon "upload picture" at bounding box center [559, 509] width 14 height 13
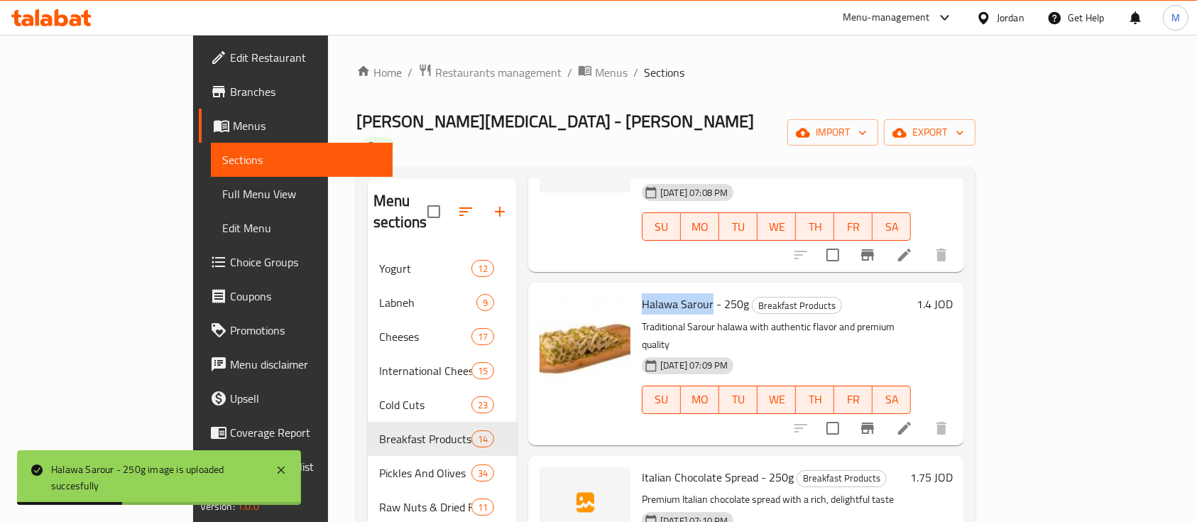
scroll to position [506, 0]
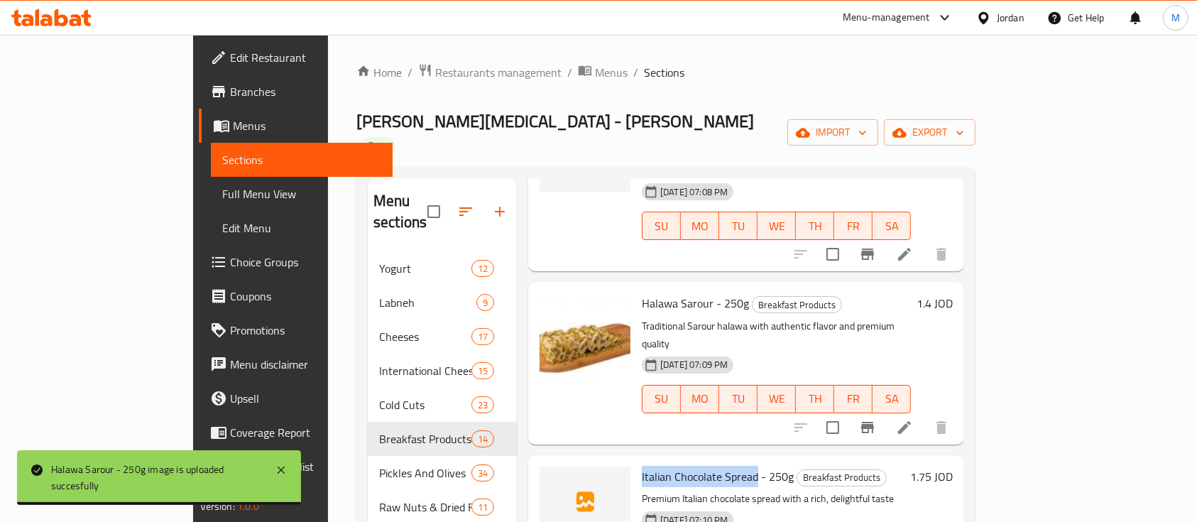
drag, startPoint x: 595, startPoint y: 338, endPoint x: 706, endPoint y: 350, distance: 112.1
click at [706, 461] on div "Italian Chocolate Spread - 250g Breakfast Products Premium Italian chocolate sp…" at bounding box center [773, 527] width 274 height 133
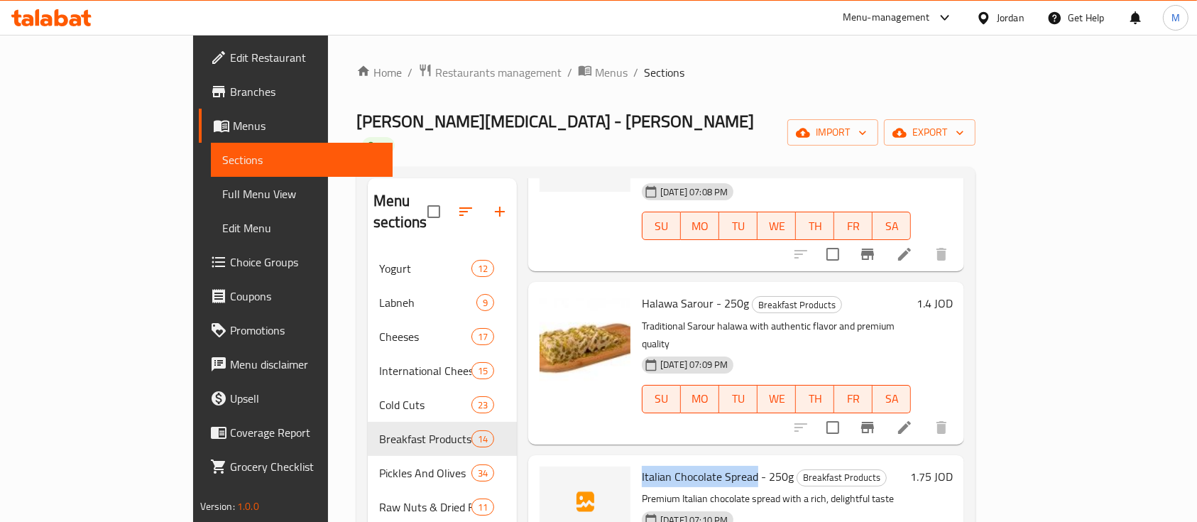
copy span "Italian Chocolate Spread"
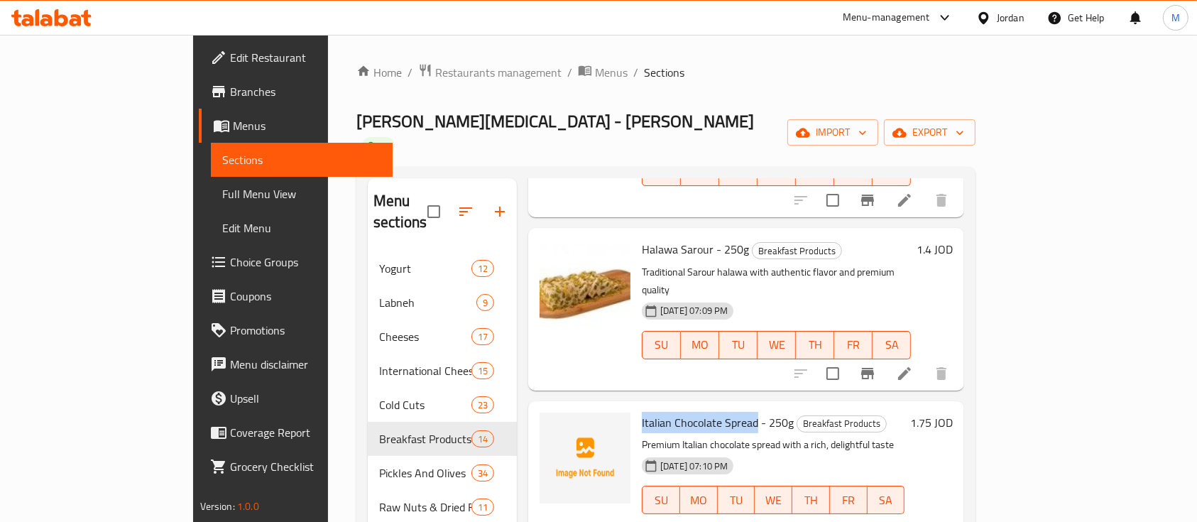
scroll to position [574, 0]
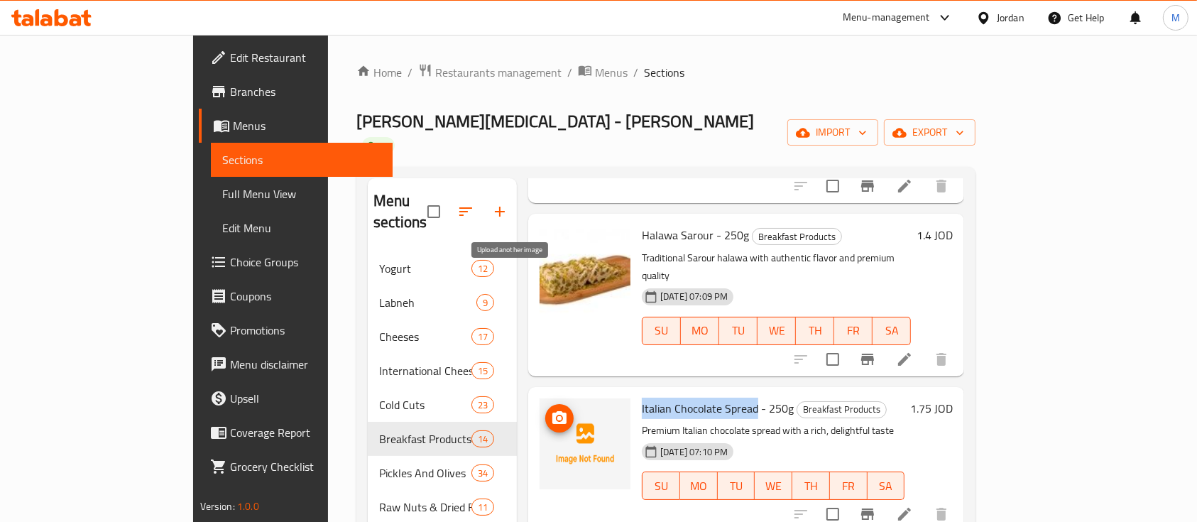
click at [545, 410] on span "upload picture" at bounding box center [559, 418] width 28 height 17
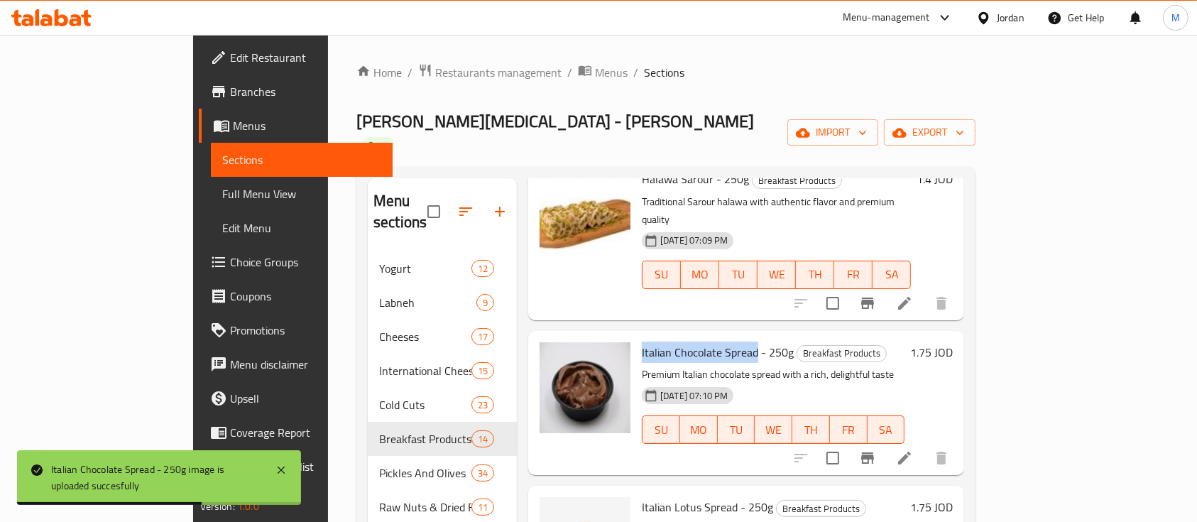
scroll to position [636, 0]
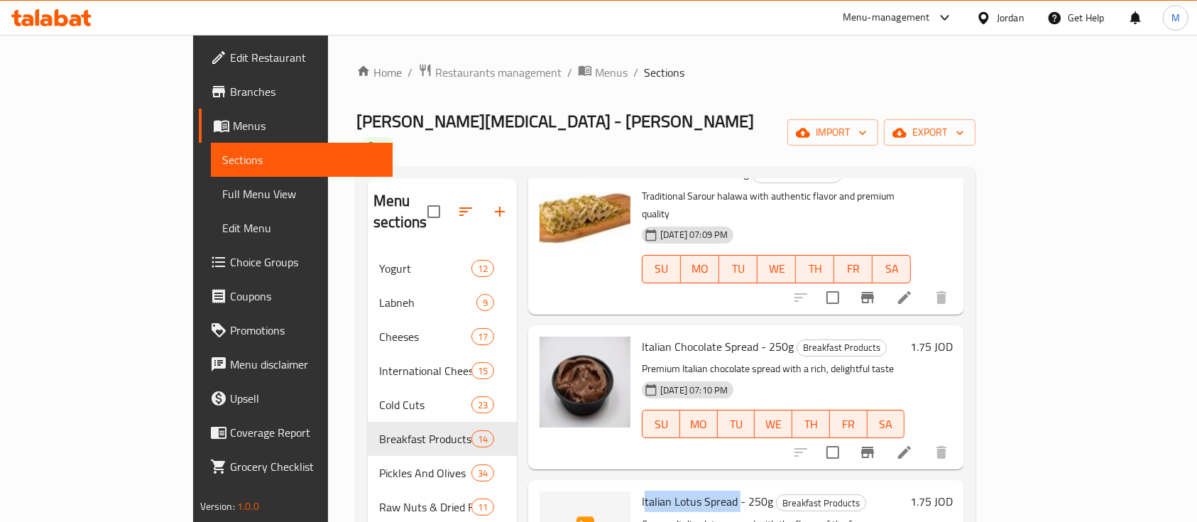
drag, startPoint x: 596, startPoint y: 361, endPoint x: 692, endPoint y: 368, distance: 95.4
click at [692, 491] on span "Italian Lotus Spread - 250g" at bounding box center [707, 501] width 131 height 21
click at [662, 491] on span "Italian Lotus Spread - 250g" at bounding box center [707, 501] width 131 height 21
drag, startPoint x: 687, startPoint y: 366, endPoint x: 590, endPoint y: 366, distance: 97.3
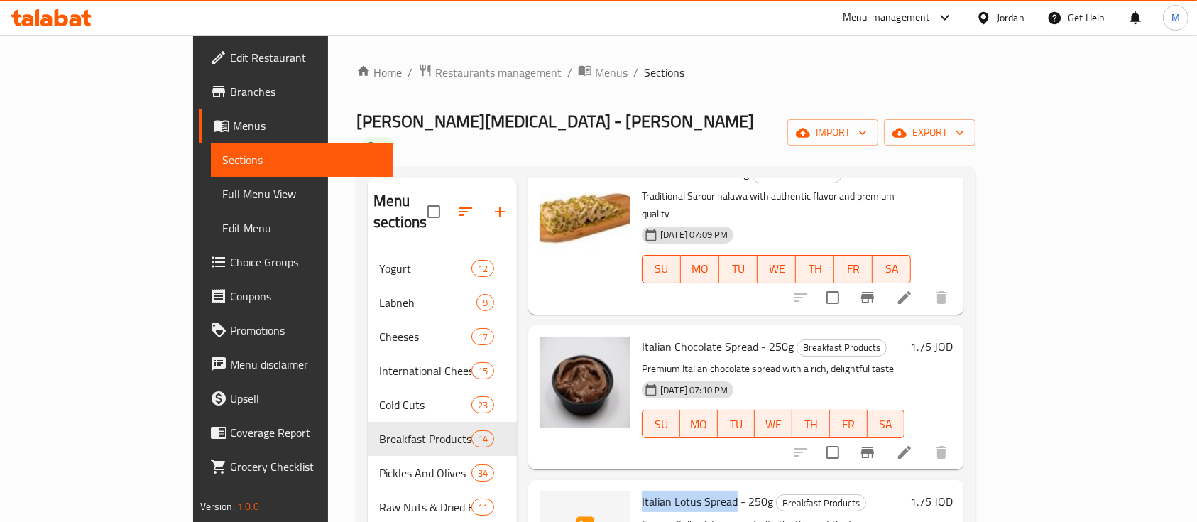
copy span "Italian Lotus Spread"
click at [551, 503] on icon "upload picture" at bounding box center [559, 511] width 17 height 17
click at [552, 504] on icon "upload picture" at bounding box center [559, 510] width 14 height 13
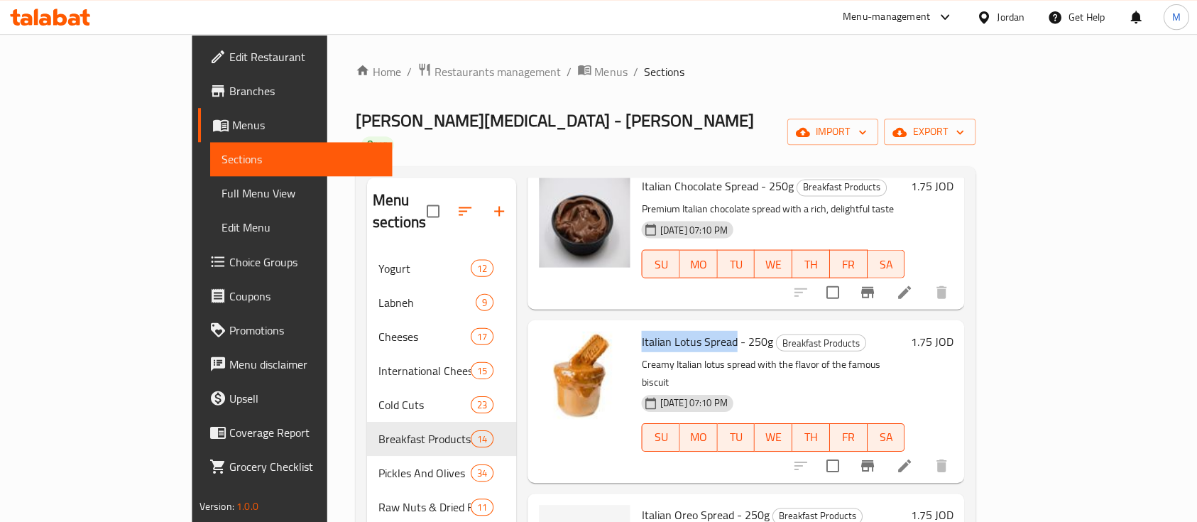
scroll to position [0, 0]
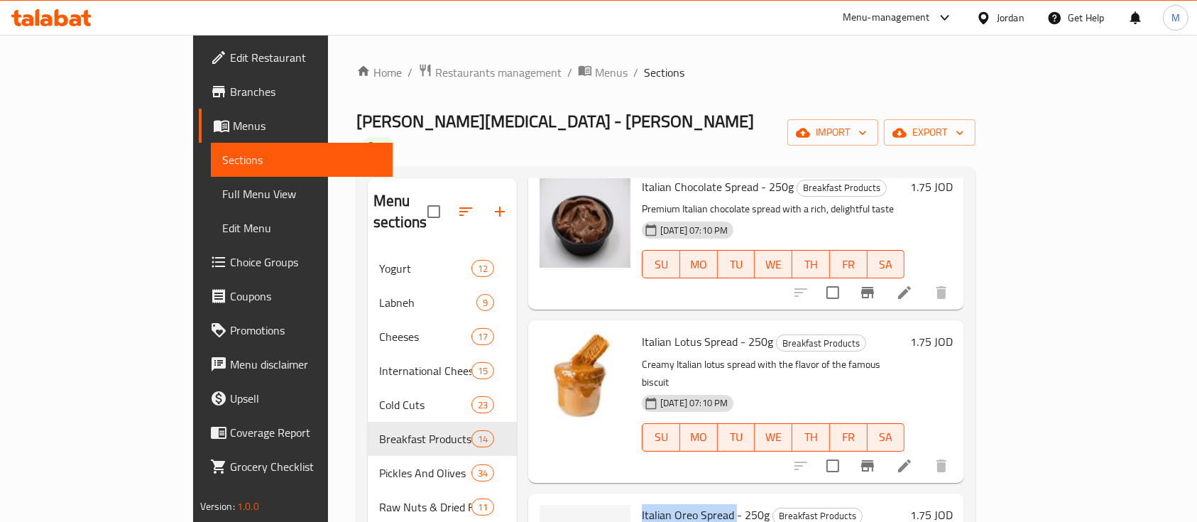
drag, startPoint x: 594, startPoint y: 357, endPoint x: 687, endPoint y: 357, distance: 93.0
click at [687, 504] on span "Italian Oreo Spread - 250g" at bounding box center [706, 514] width 128 height 21
copy span "Italian Oreo Spread"
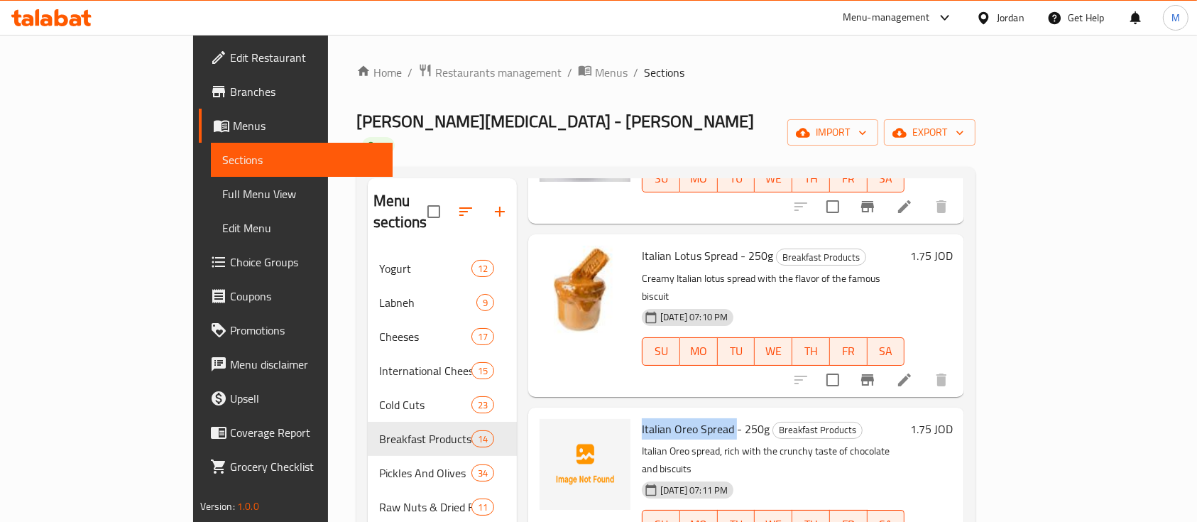
scroll to position [931, 0]
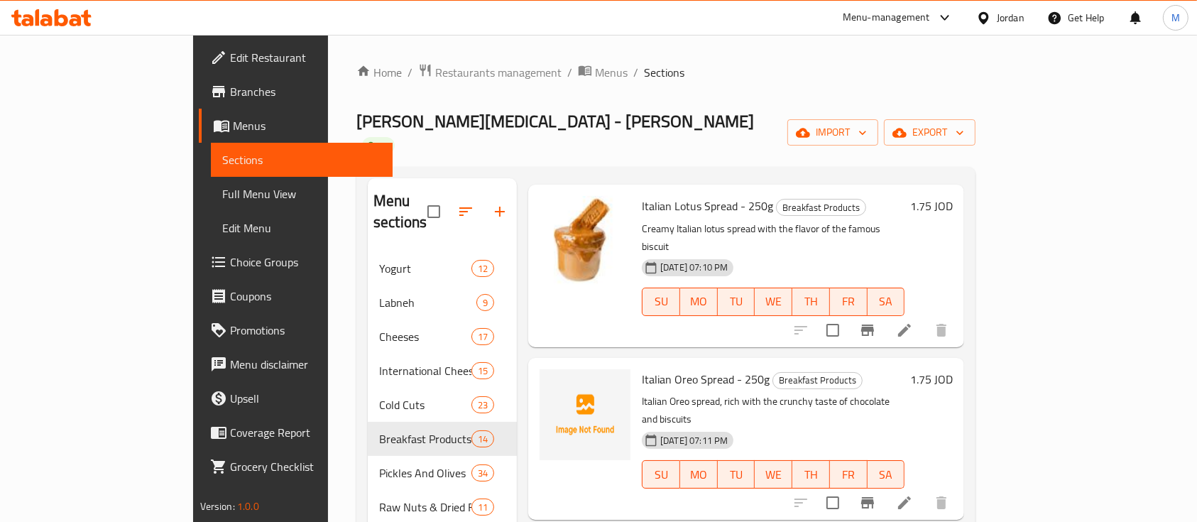
drag, startPoint x: 625, startPoint y: 381, endPoint x: 703, endPoint y: 378, distance: 77.5
copy span "Pistachio Spread"
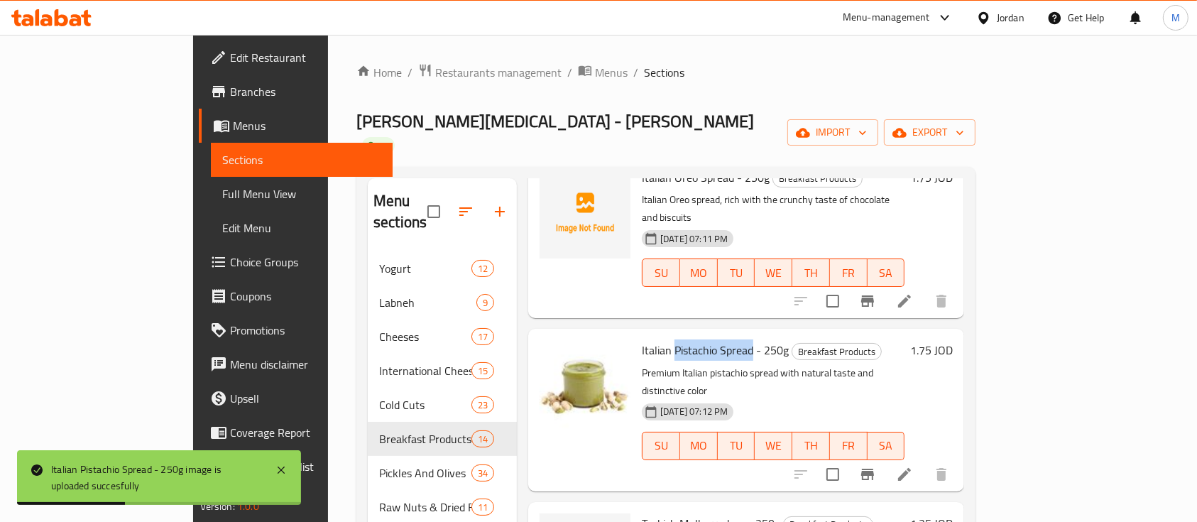
scroll to position [1136, 0]
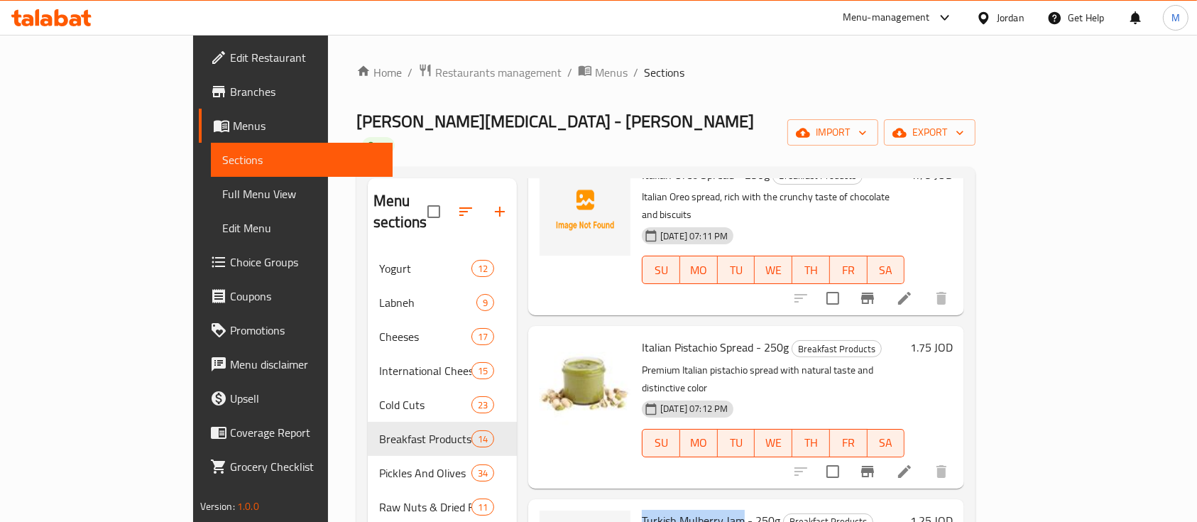
drag, startPoint x: 594, startPoint y: 330, endPoint x: 693, endPoint y: 334, distance: 98.8
click at [693, 510] on span "Turkish Mulberry Jam - 250g" at bounding box center [711, 520] width 138 height 21
copy span "Turkish Mulberry Jam"
click at [552, 521] on icon "upload picture" at bounding box center [559, 529] width 14 height 13
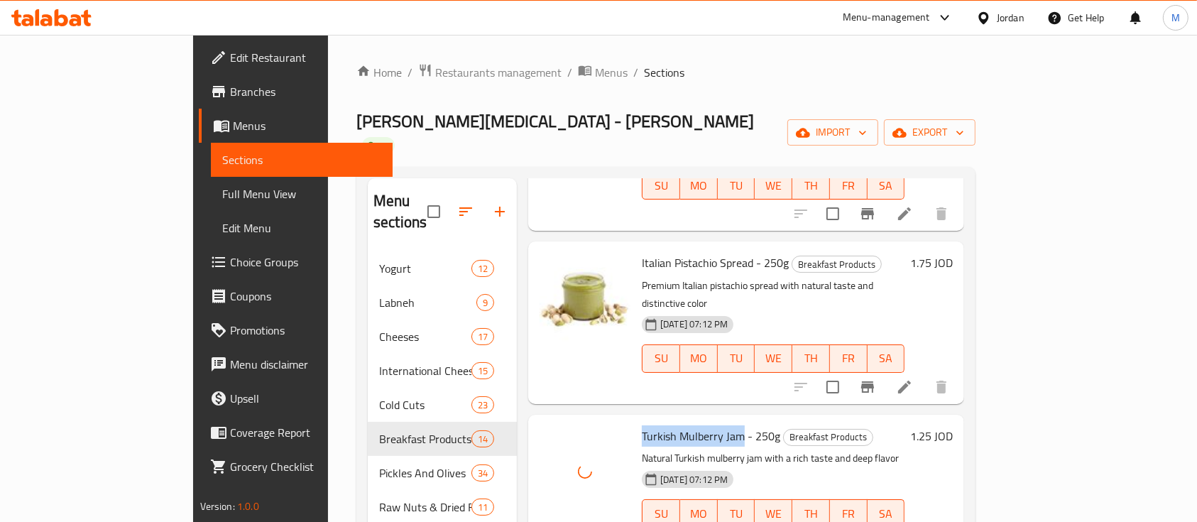
scroll to position [1243, 0]
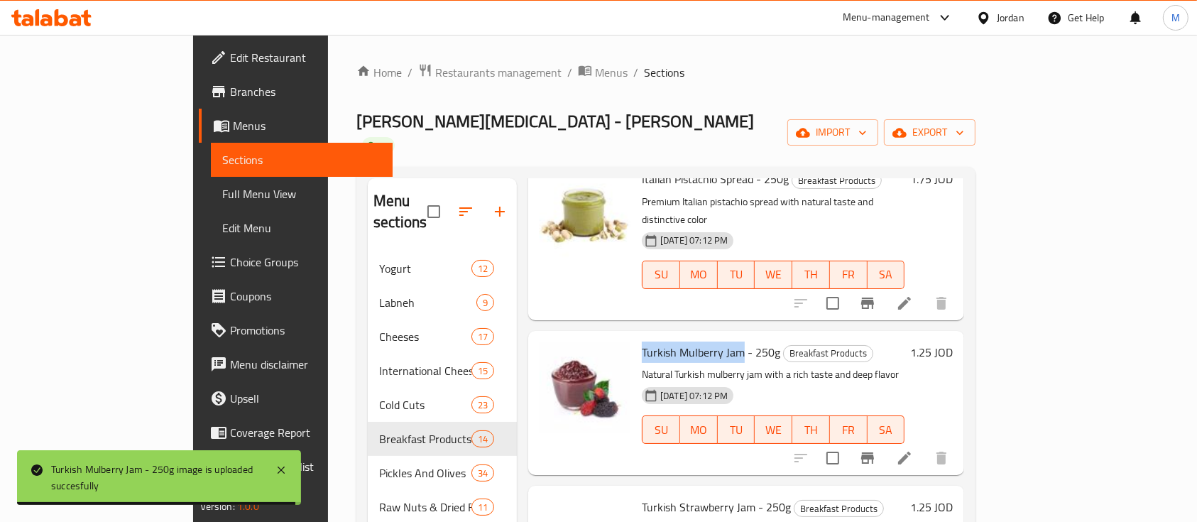
scroll to position [1306, 0]
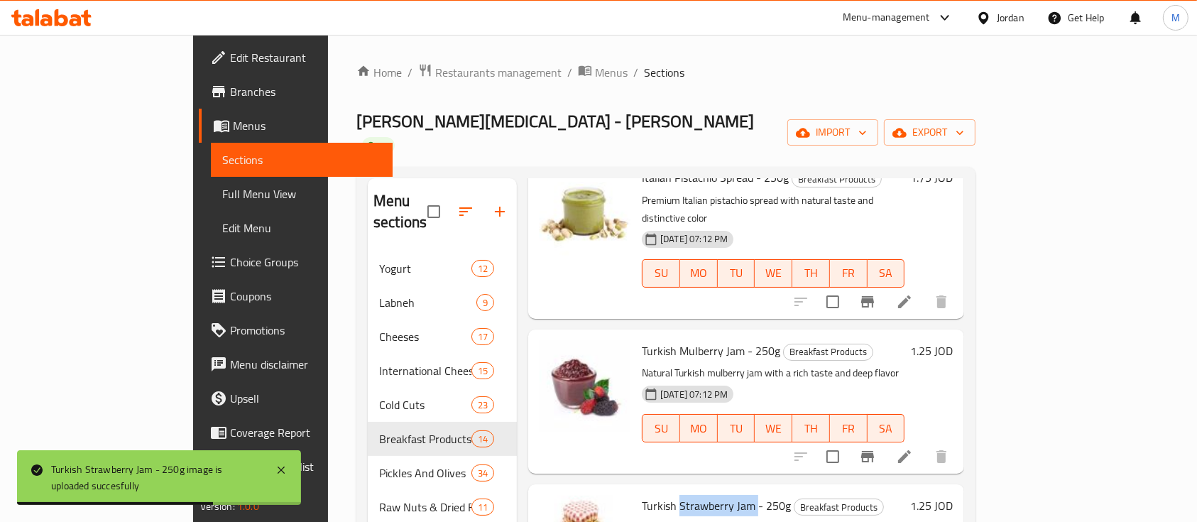
drag, startPoint x: 631, startPoint y: 314, endPoint x: 706, endPoint y: 322, distance: 75.0
click at [706, 495] on span "Turkish Strawberry Jam - 250g" at bounding box center [716, 505] width 149 height 21
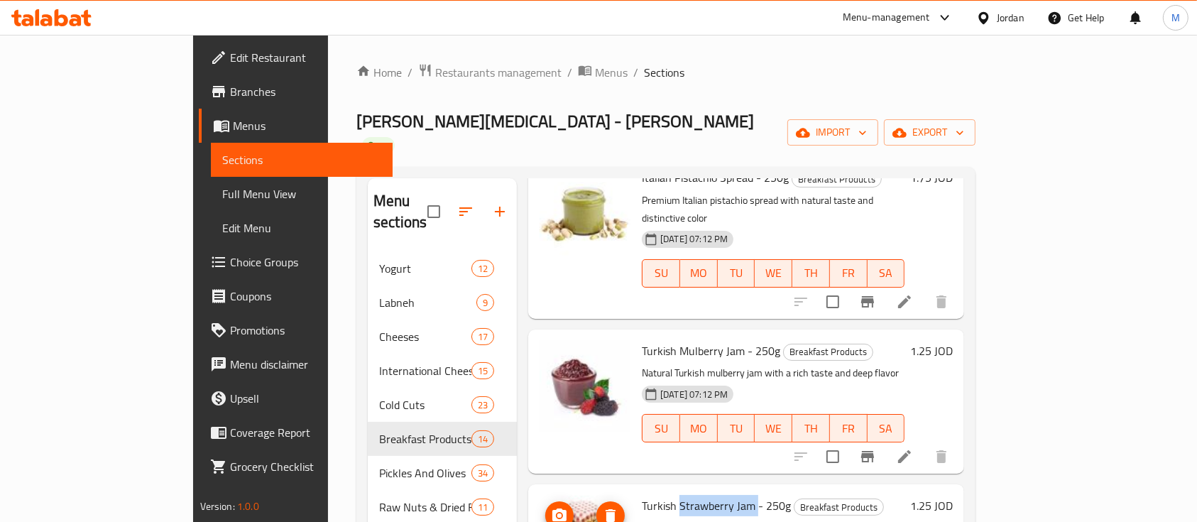
click at [545, 501] on button "upload picture" at bounding box center [559, 515] width 28 height 28
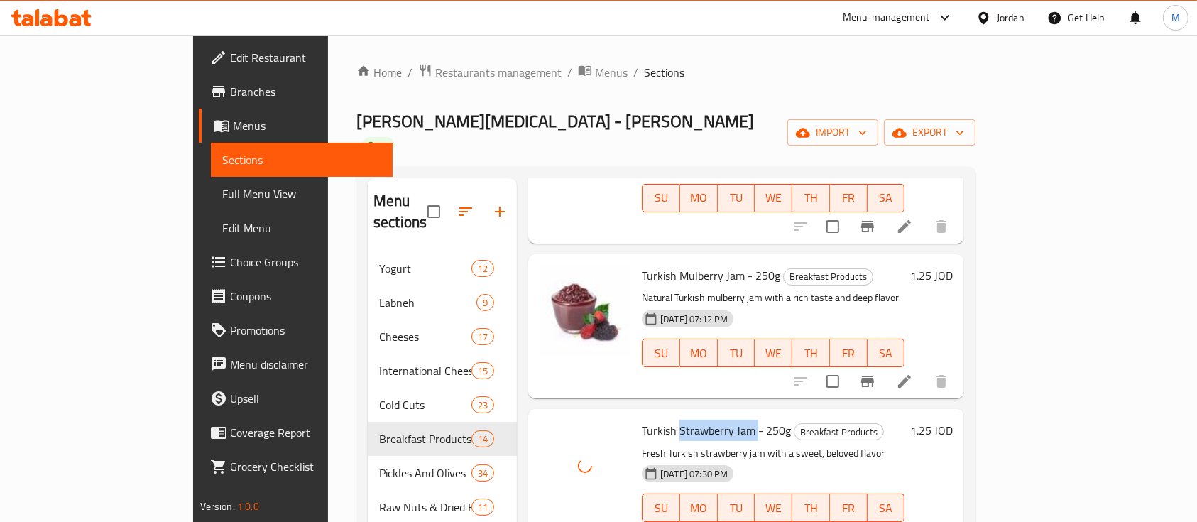
scroll to position [1385, 0]
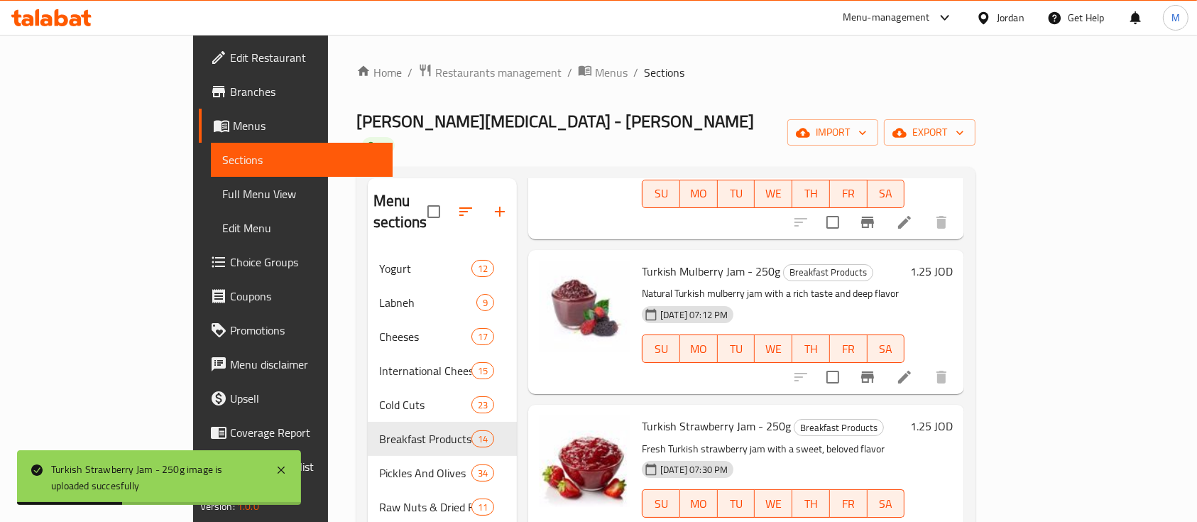
drag, startPoint x: 631, startPoint y: 395, endPoint x: 684, endPoint y: 398, distance: 53.3
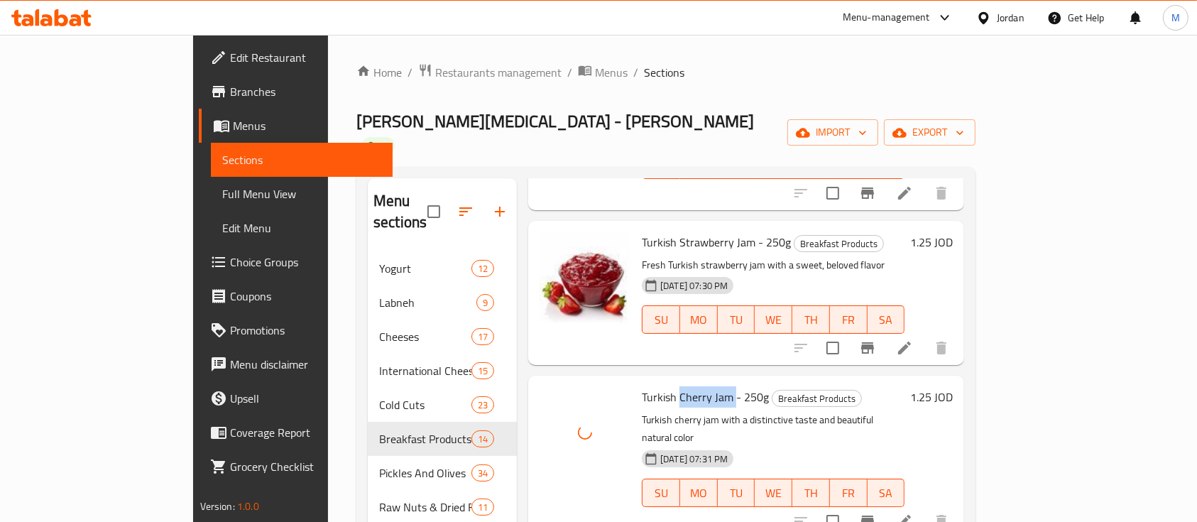
scroll to position [1570, 0]
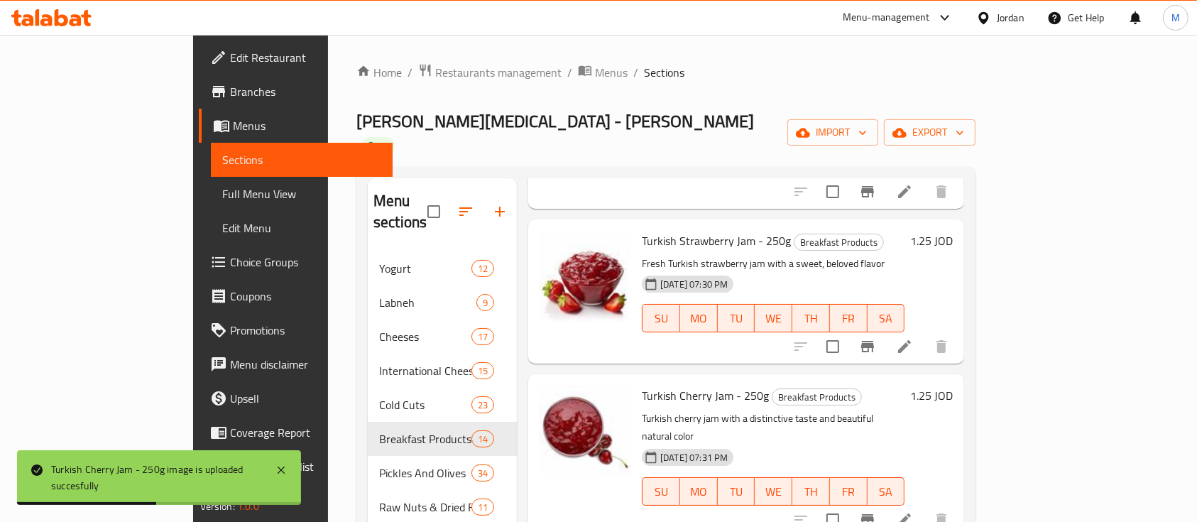
drag, startPoint x: 630, startPoint y: 364, endPoint x: 687, endPoint y: 371, distance: 56.5
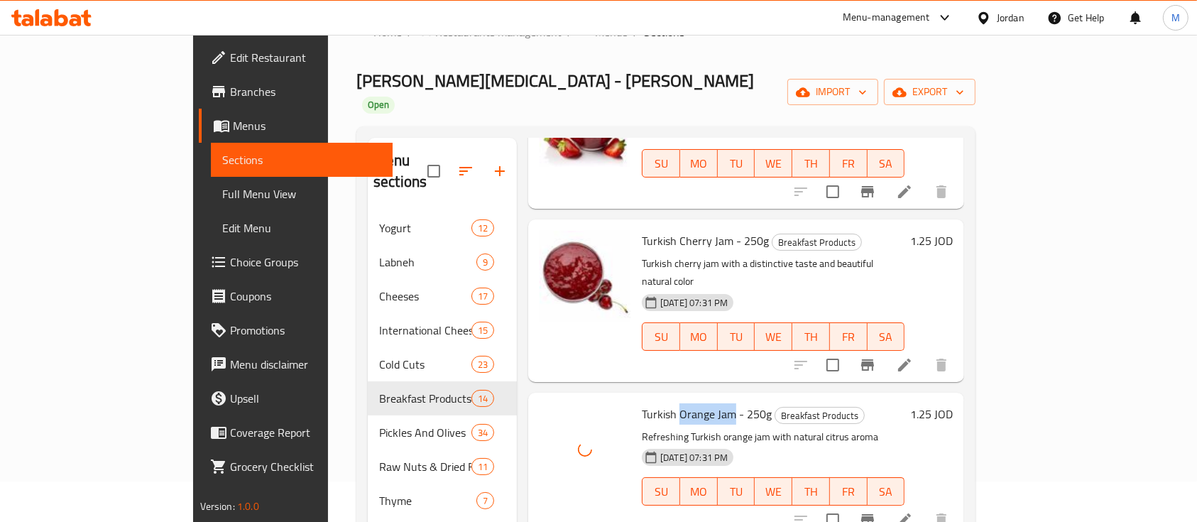
scroll to position [43, 0]
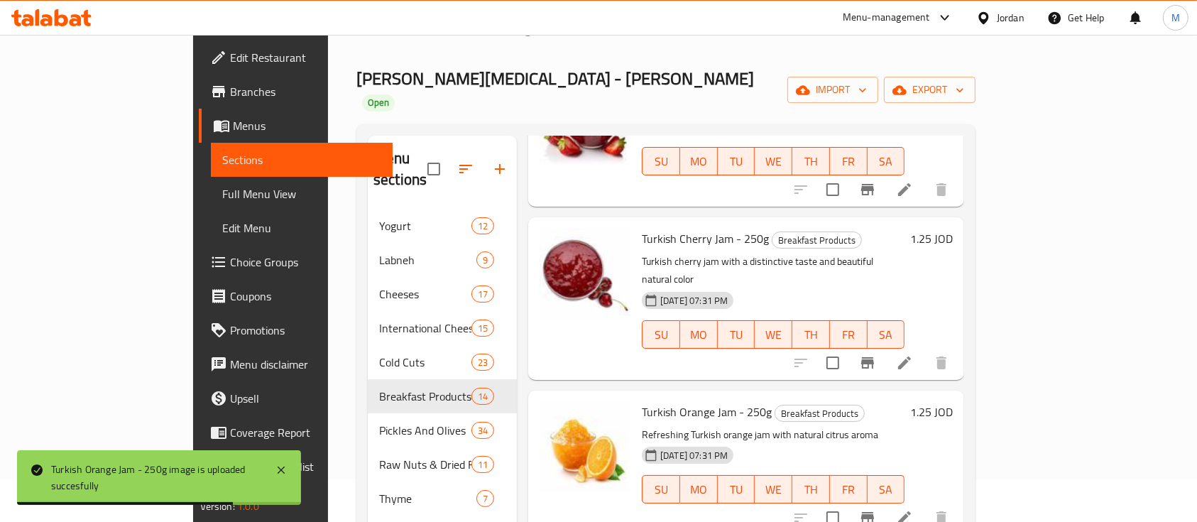
drag, startPoint x: 633, startPoint y: 359, endPoint x: 664, endPoint y: 365, distance: 31.8
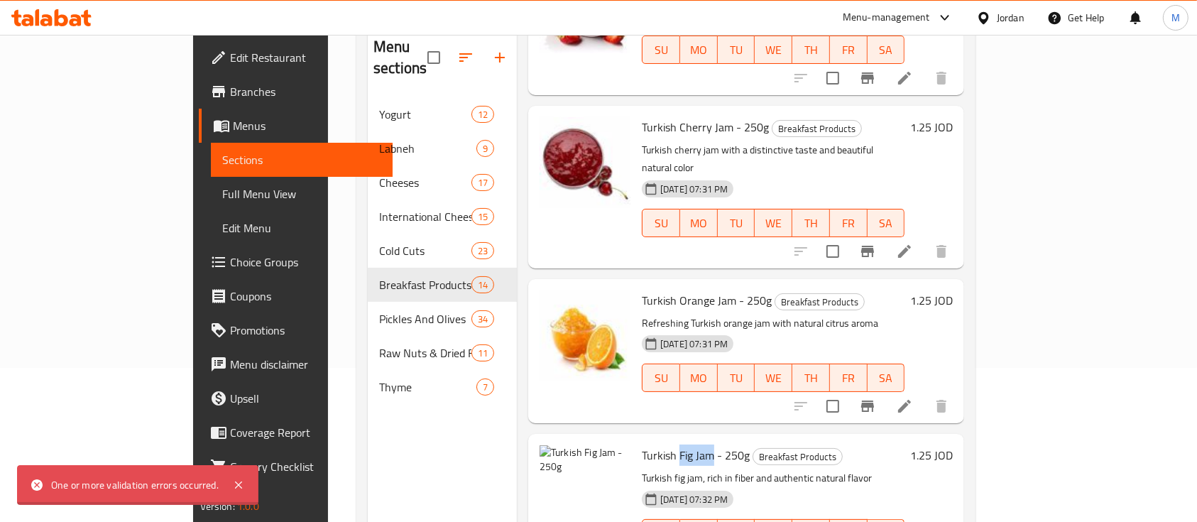
scroll to position [179, 0]
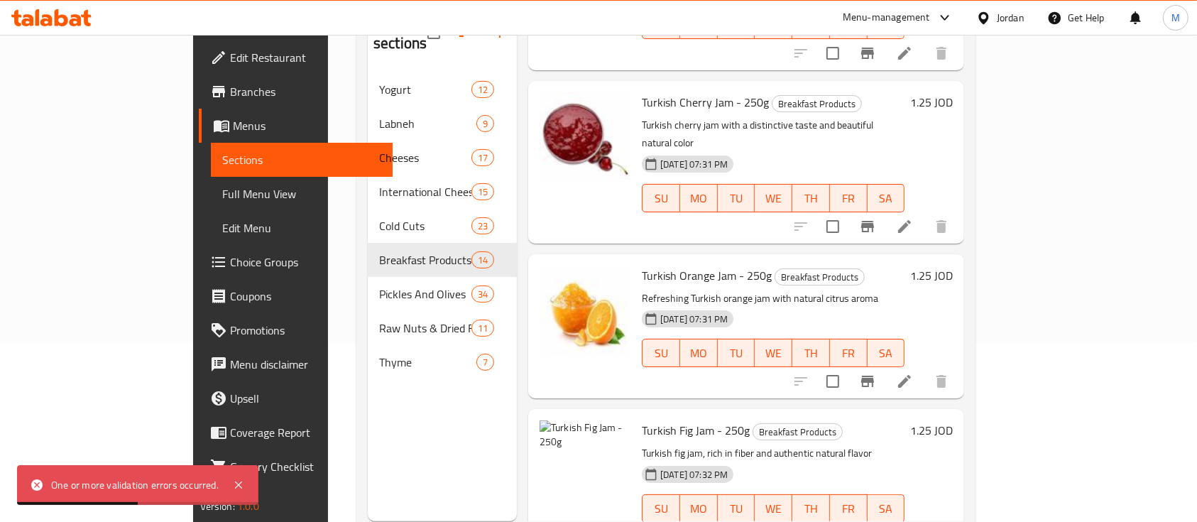
drag, startPoint x: 630, startPoint y: 375, endPoint x: 683, endPoint y: 383, distance: 53.2
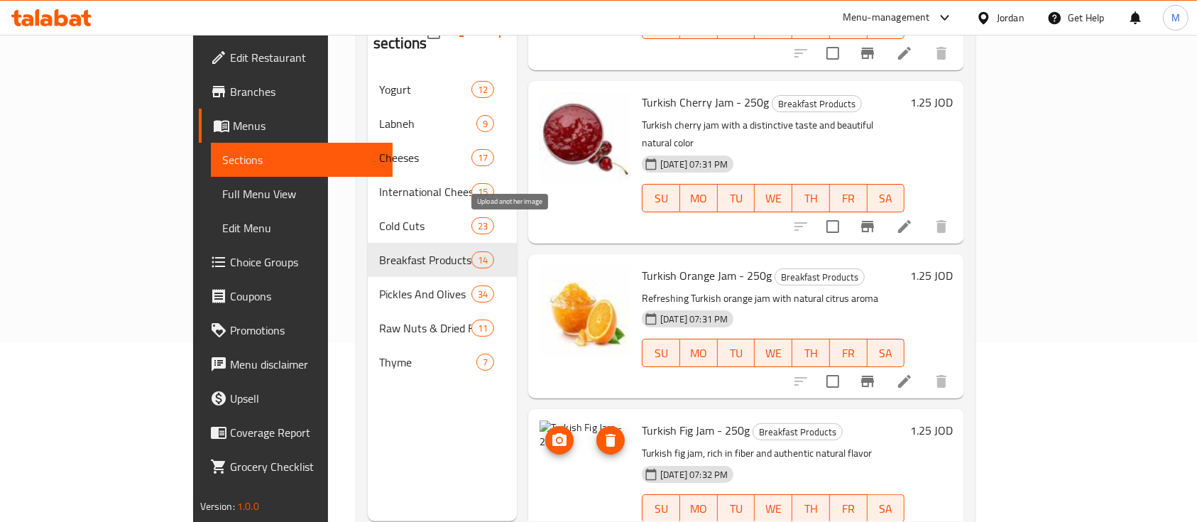
click at [551, 432] on icon "upload picture" at bounding box center [559, 440] width 17 height 17
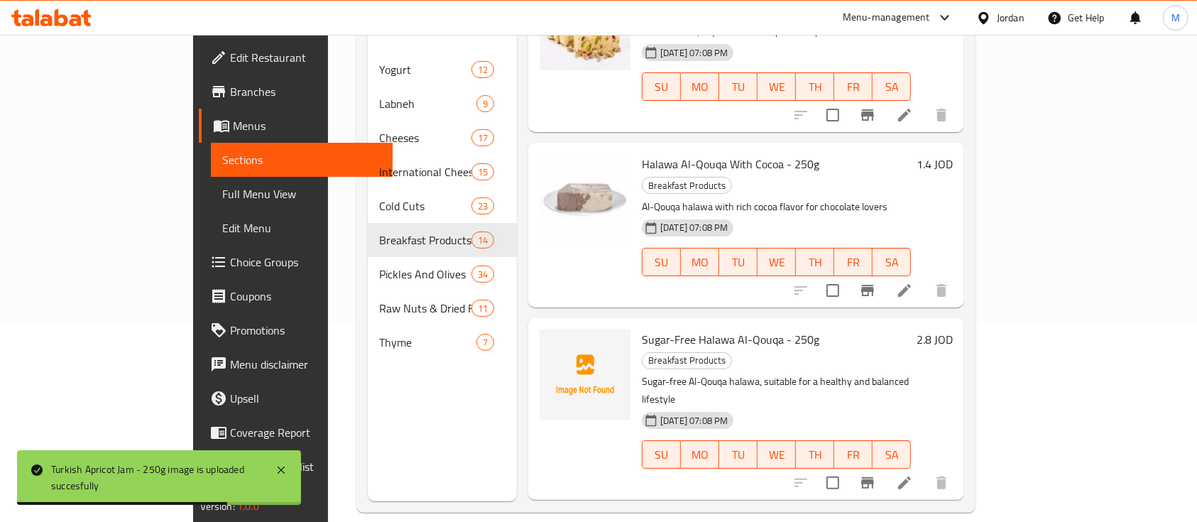
scroll to position [0, 0]
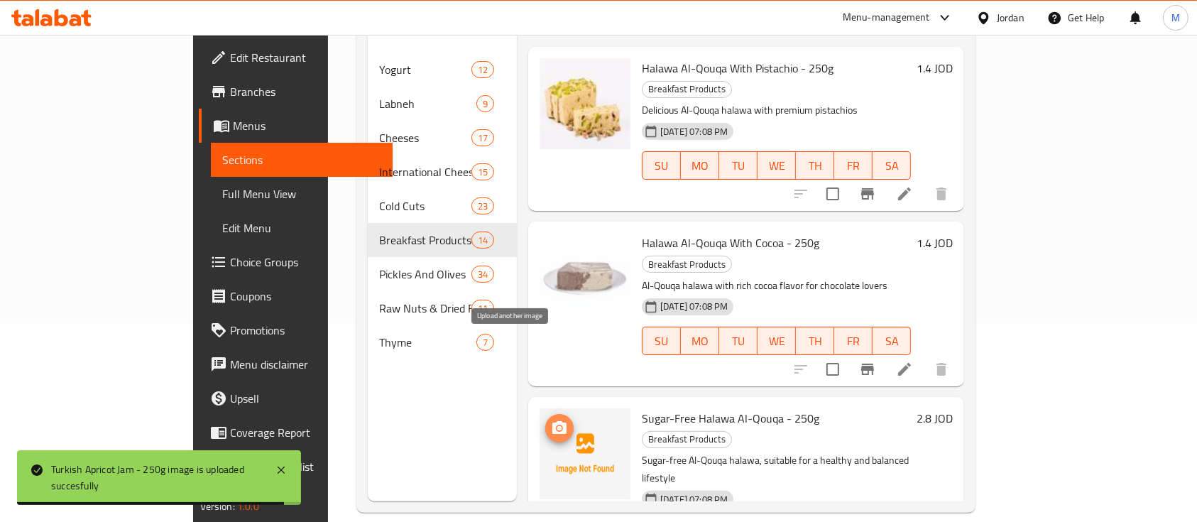
click at [551, 420] on icon "upload picture" at bounding box center [559, 428] width 17 height 17
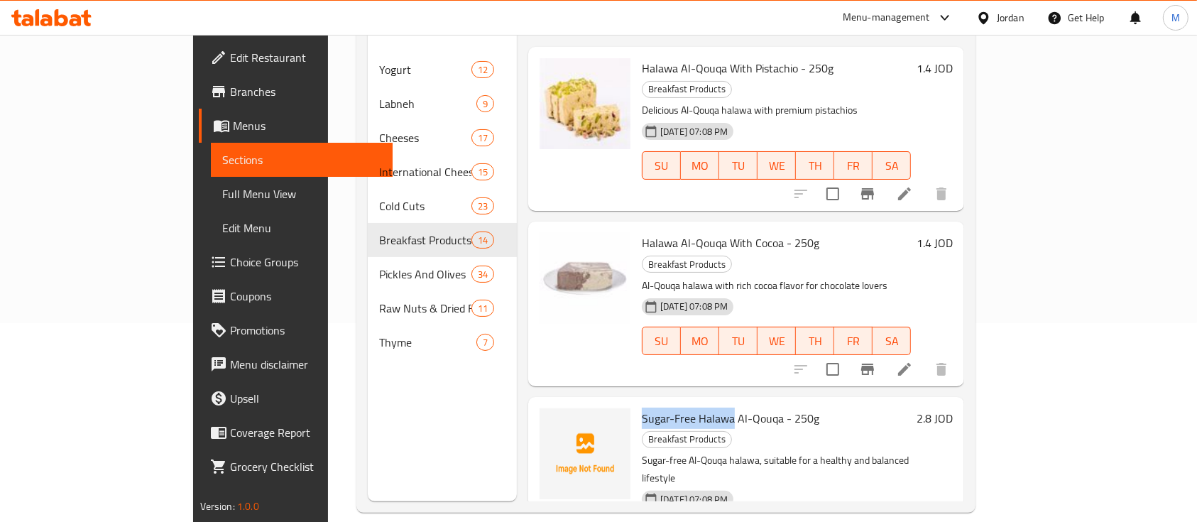
drag, startPoint x: 593, startPoint y: 339, endPoint x: 686, endPoint y: 340, distance: 93.0
click at [686, 408] on span "Sugar-Free Halawa Al-Qouqa - 250g" at bounding box center [730, 418] width 177 height 21
click at [552, 421] on icon "upload picture" at bounding box center [559, 427] width 14 height 13
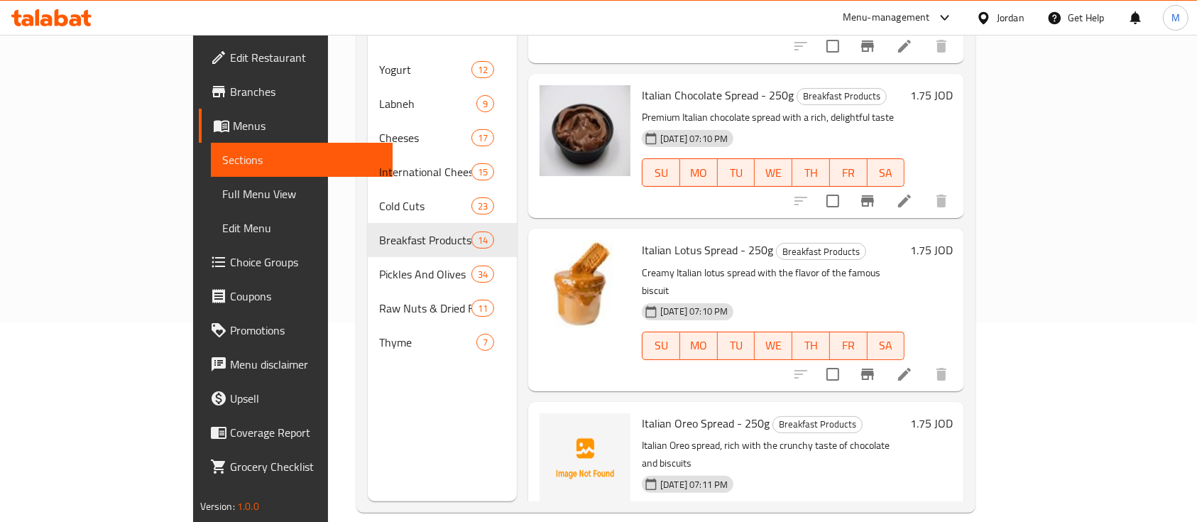
scroll to position [657, 0]
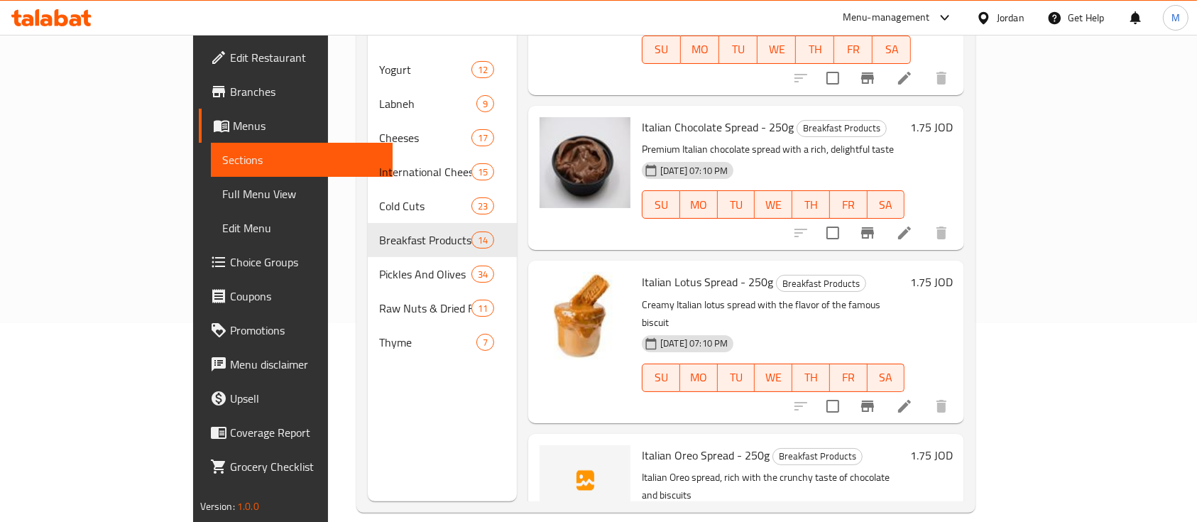
click at [642, 469] on p "Italian Oreo spread, rich with the crunchy taste of chocolate and biscuits" at bounding box center [773, 486] width 263 height 35
drag, startPoint x: 627, startPoint y: 300, endPoint x: 687, endPoint y: 298, distance: 60.4
click at [687, 444] on span "Italian Oreo Spread - 250g" at bounding box center [706, 454] width 128 height 21
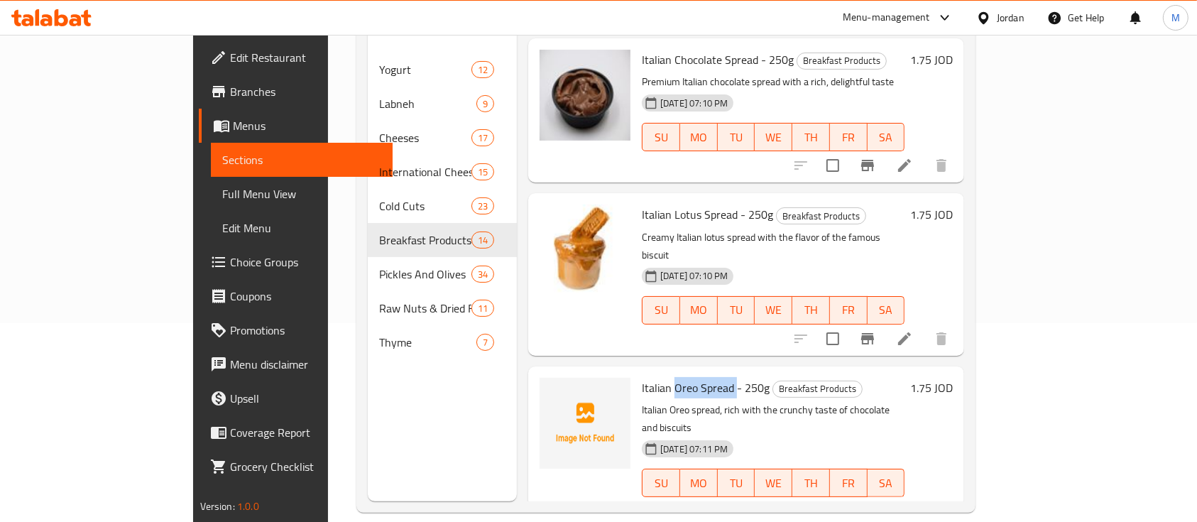
scroll to position [736, 0]
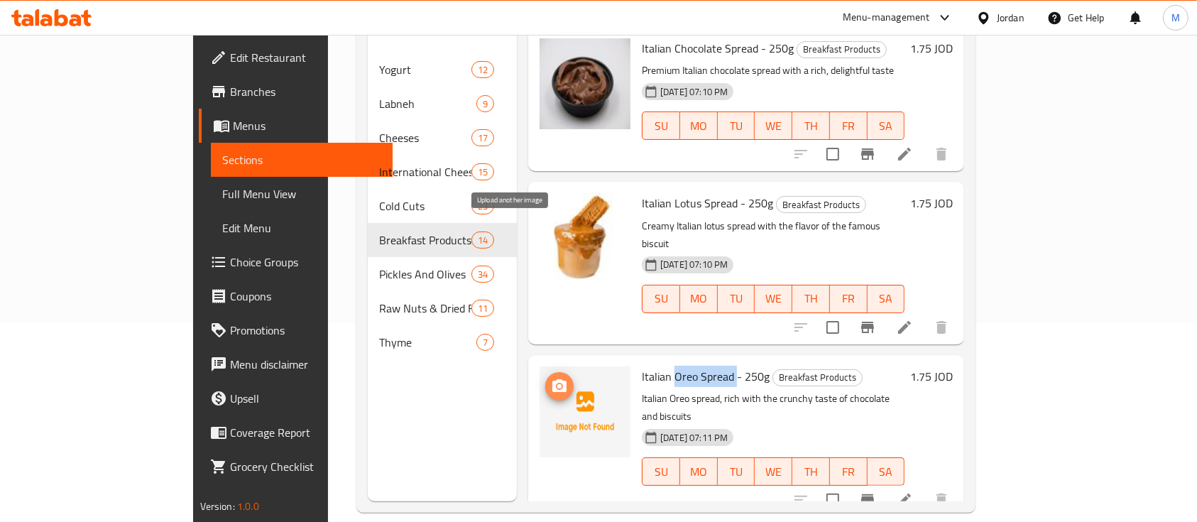
click at [552, 379] on icon "upload picture" at bounding box center [559, 385] width 14 height 13
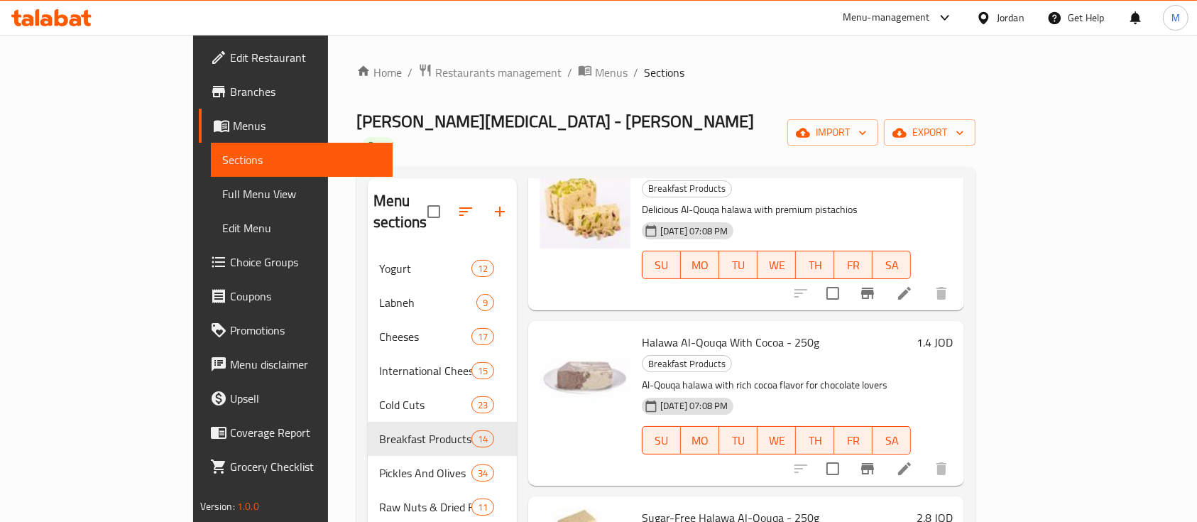
scroll to position [100, 0]
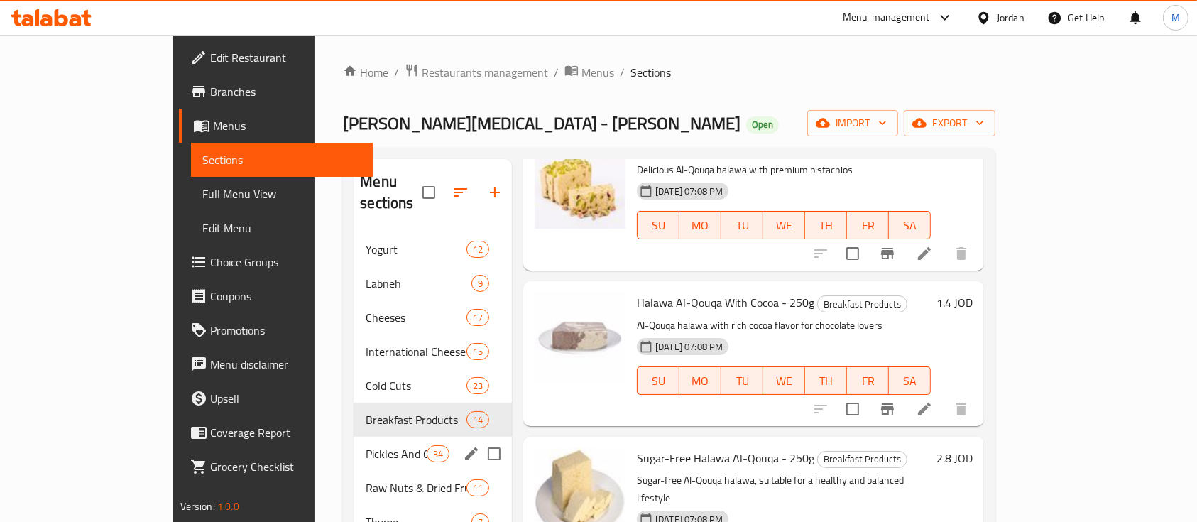
click at [354, 444] on div "Pickles And Olives 34" at bounding box center [433, 454] width 158 height 34
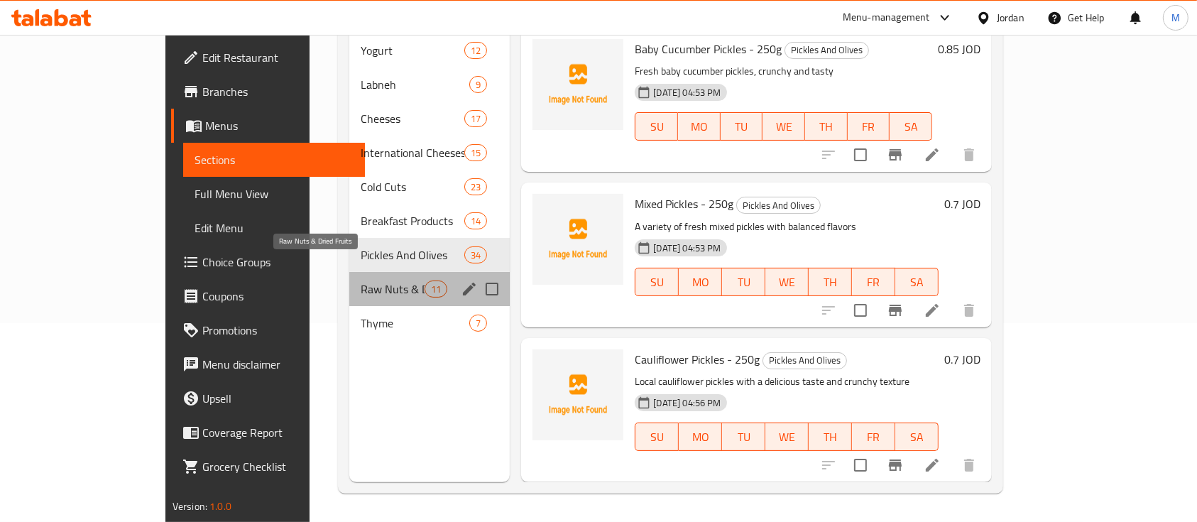
click at [361, 280] on span "Raw Nuts & Dried Fruits" at bounding box center [393, 288] width 64 height 17
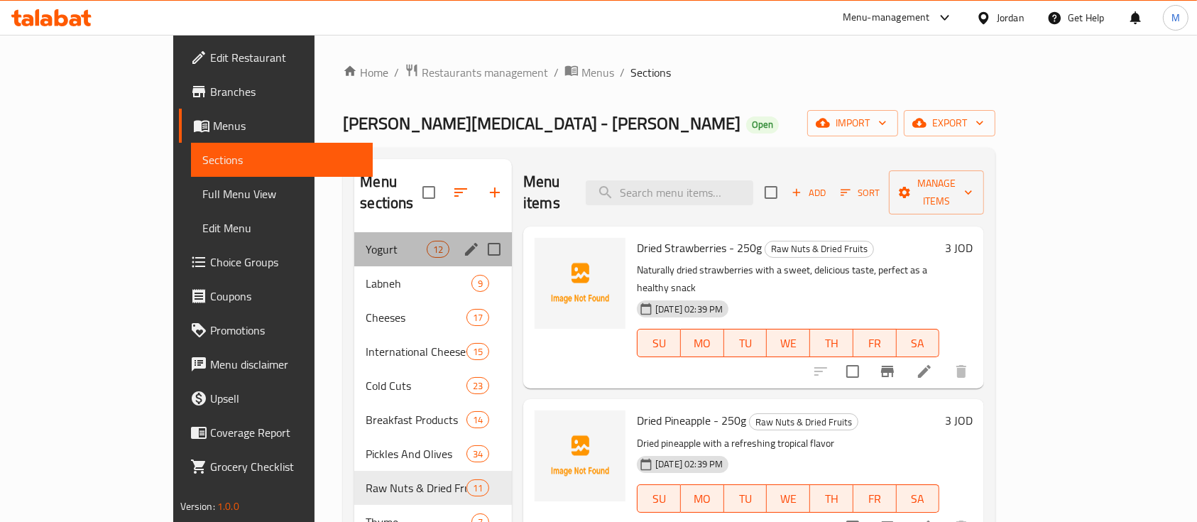
click at [354, 232] on div "Yogurt 12" at bounding box center [433, 249] width 158 height 34
